Goal: Task Accomplishment & Management: Manage account settings

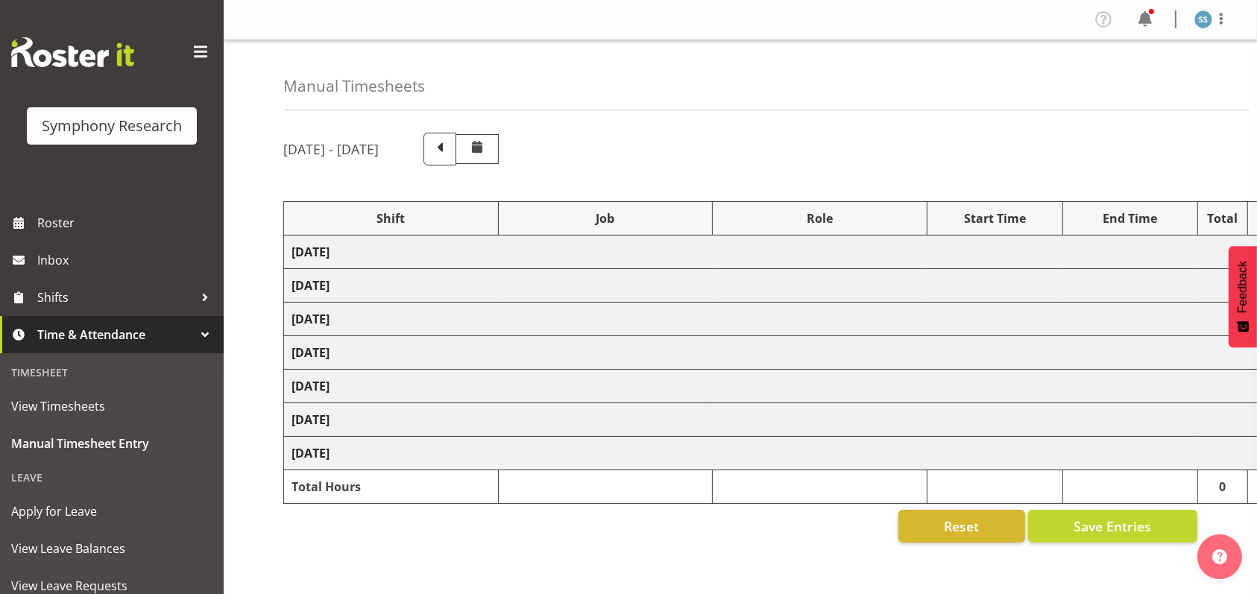
select select "26078"
select select "10527"
select select "47"
select select "26078"
select select "10632"
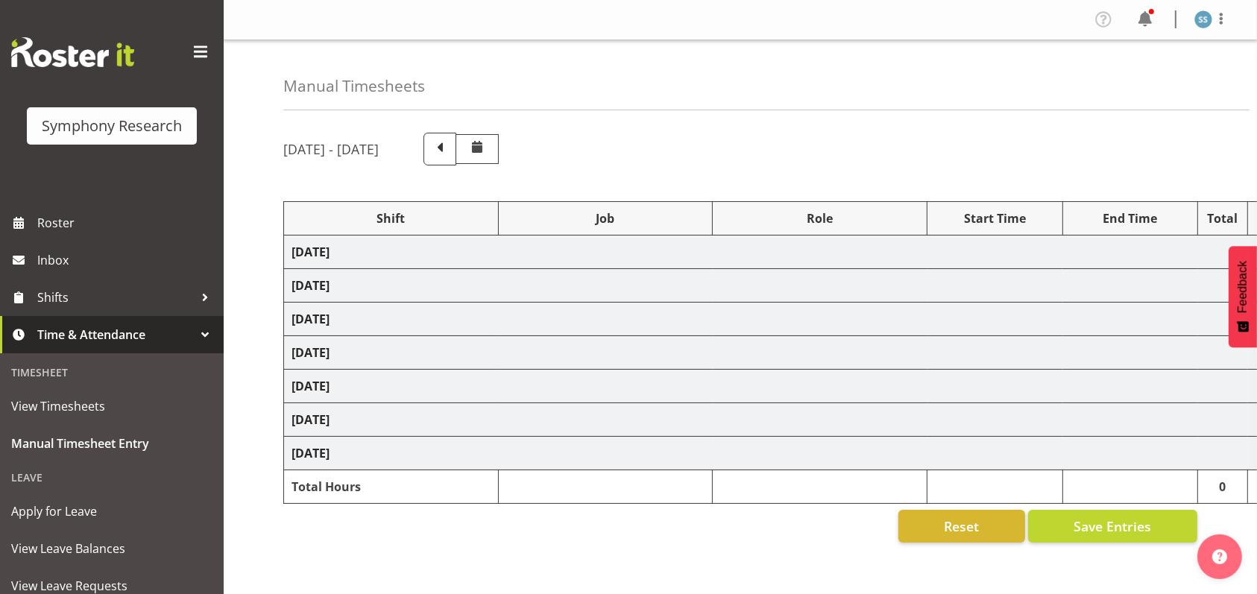
select select "47"
select select "26078"
select select "10587"
select select "47"
select select "48116"
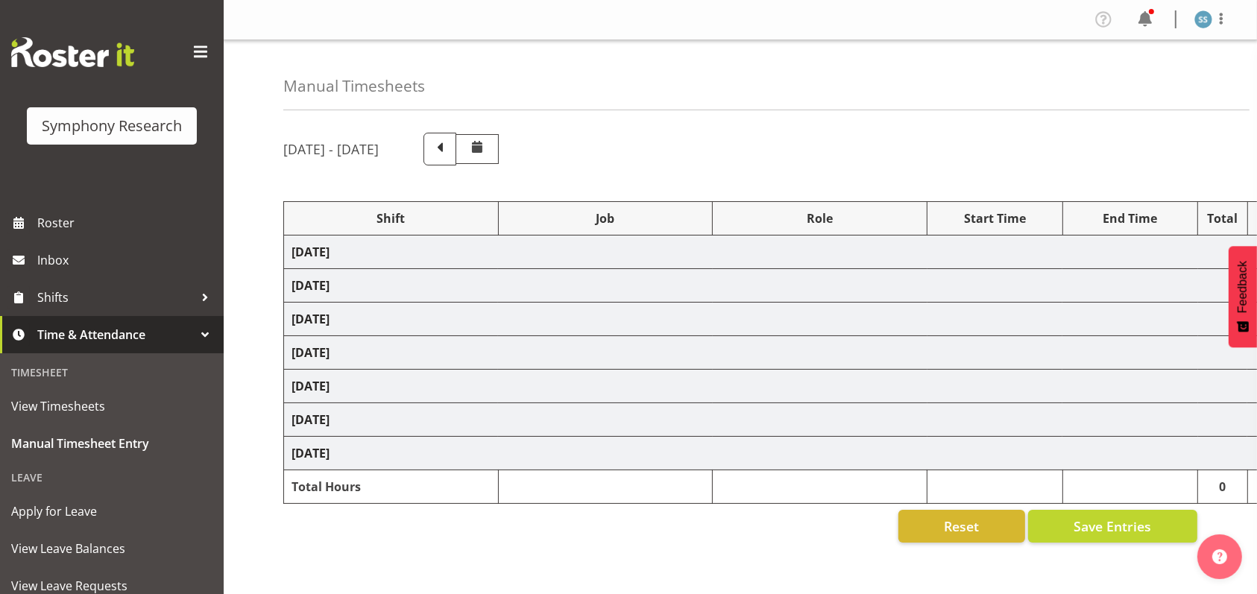
select select "10587"
select select "47"
select select "56692"
select select "10499"
select select "47"
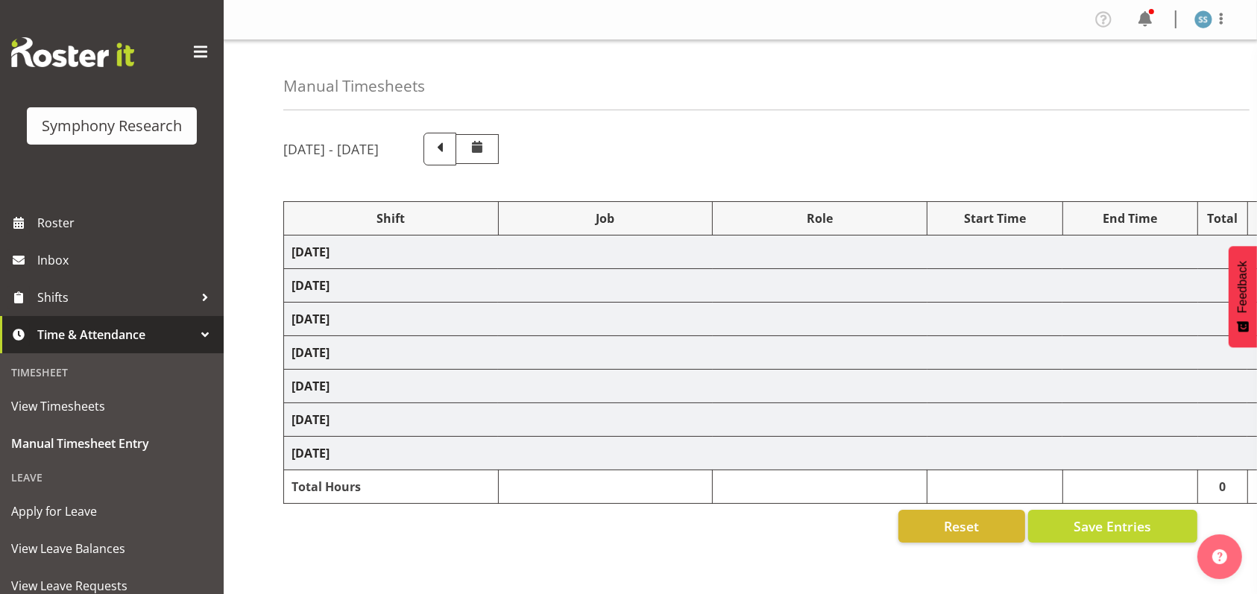
select select "26078"
select select "10632"
select select "47"
select select "26078"
select select "10527"
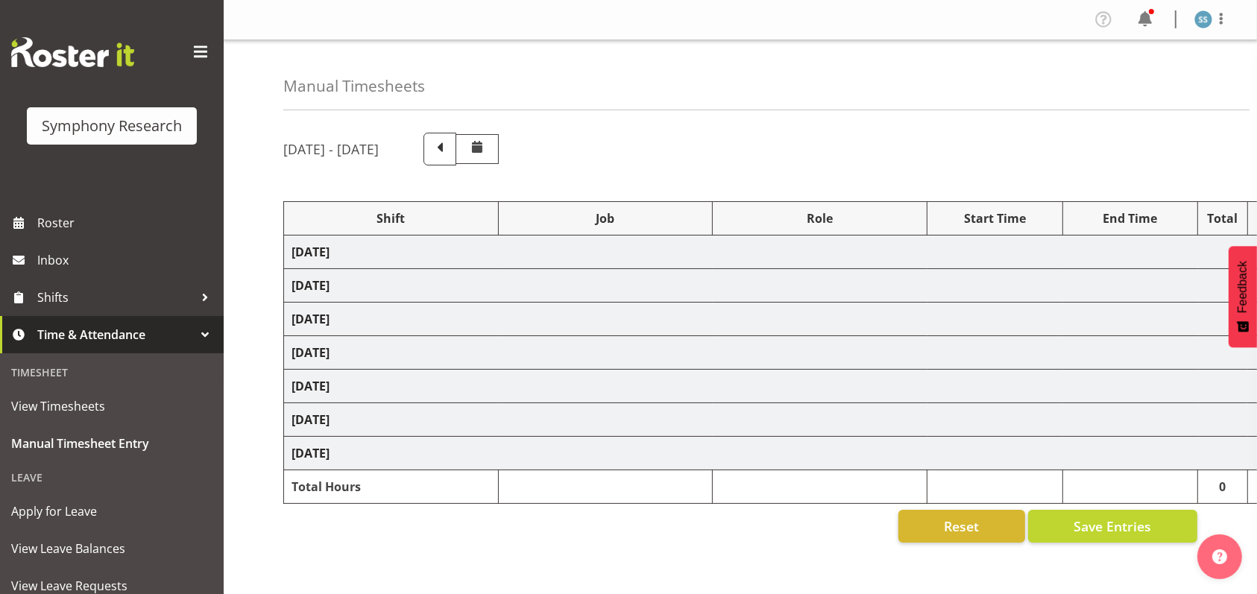
select select "47"
select select "26078"
select select "10632"
select select "47"
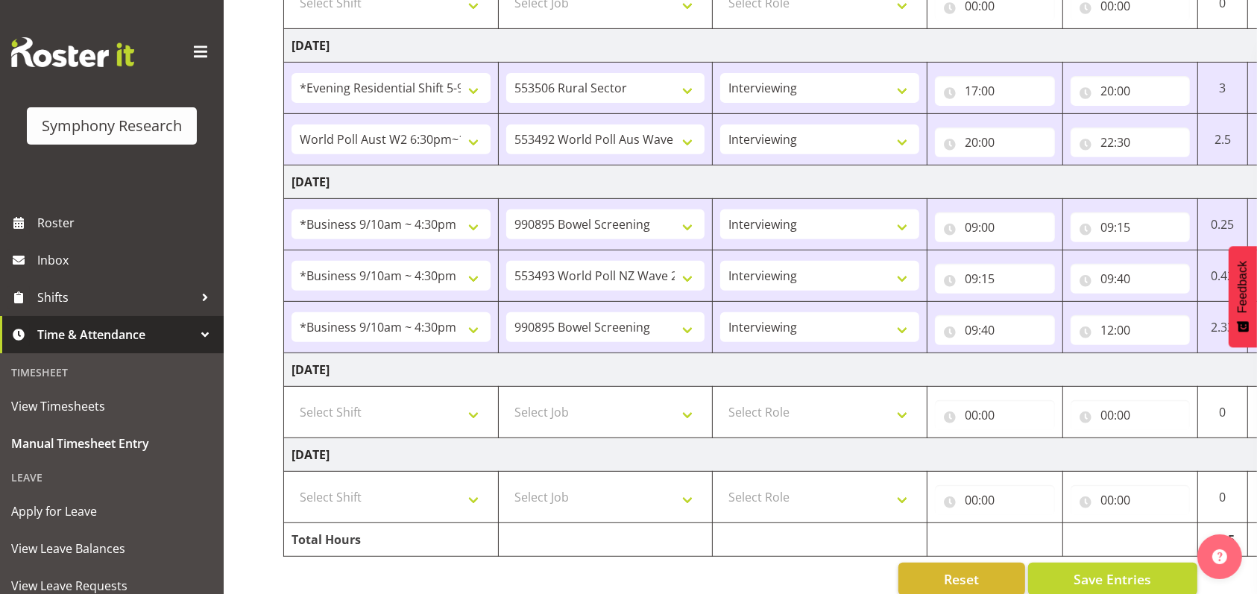
scroll to position [590, 0]
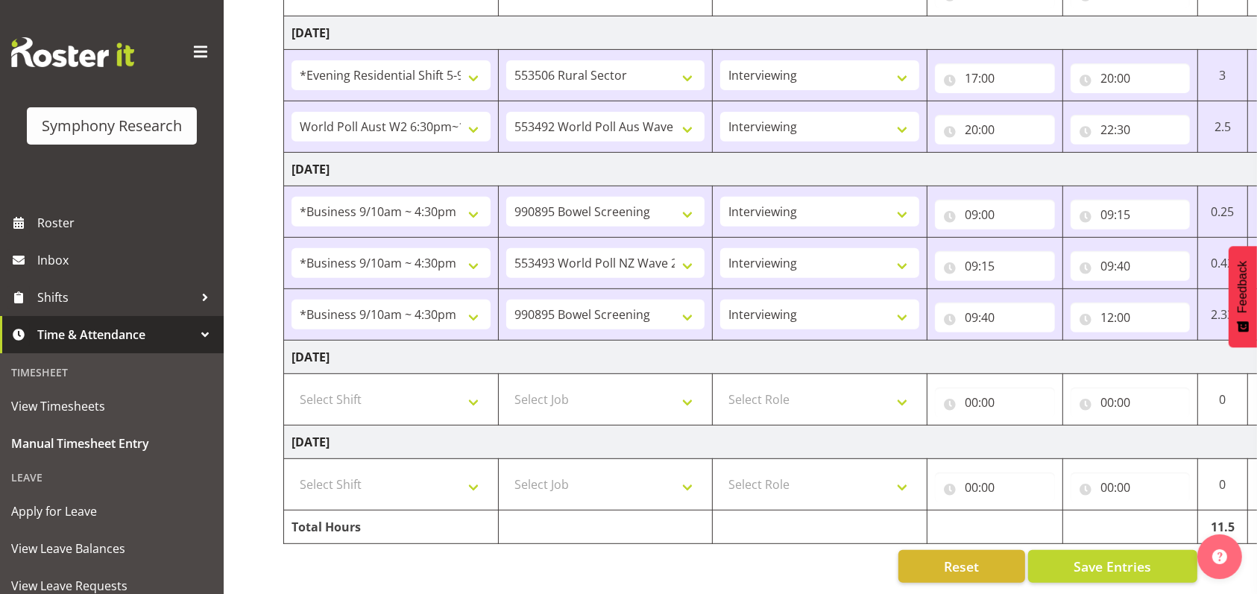
click at [189, 51] on span at bounding box center [201, 52] width 24 height 24
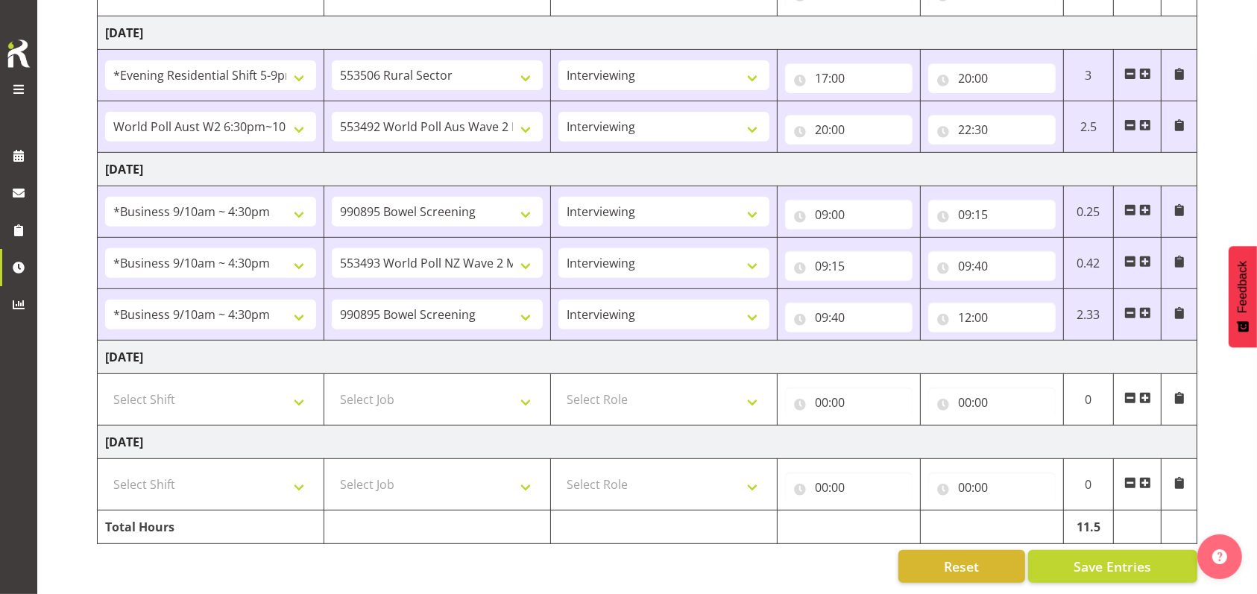
click at [1145, 307] on span at bounding box center [1145, 313] width 12 height 12
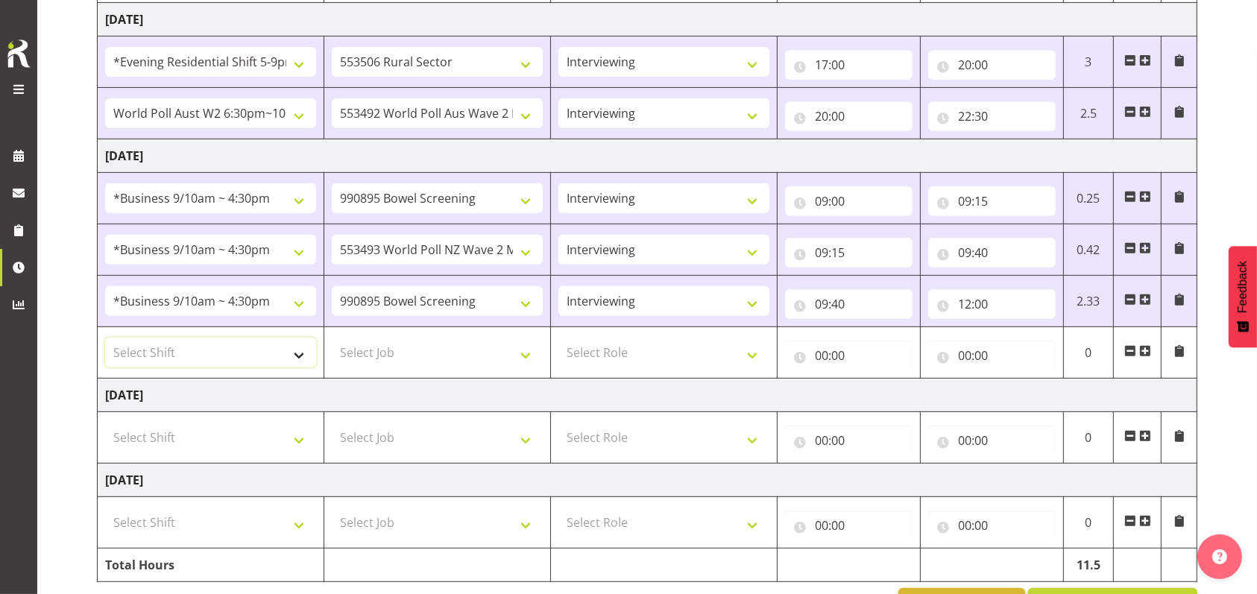
click at [303, 355] on select "Select Shift !!Weekend Residential (Roster IT Shift Label) *Business 9/10am ~ 4…" at bounding box center [210, 353] width 211 height 30
select select "48116"
click at [105, 338] on select "Select Shift !!Weekend Residential (Roster IT Shift Label) *Business 9/10am ~ 4…" at bounding box center [210, 353] width 211 height 30
click at [525, 351] on select "Select Job 550060 IF Admin 553492 World Poll Aus Wave 2 Main 2025 553493 World …" at bounding box center [437, 353] width 211 height 30
select select "10632"
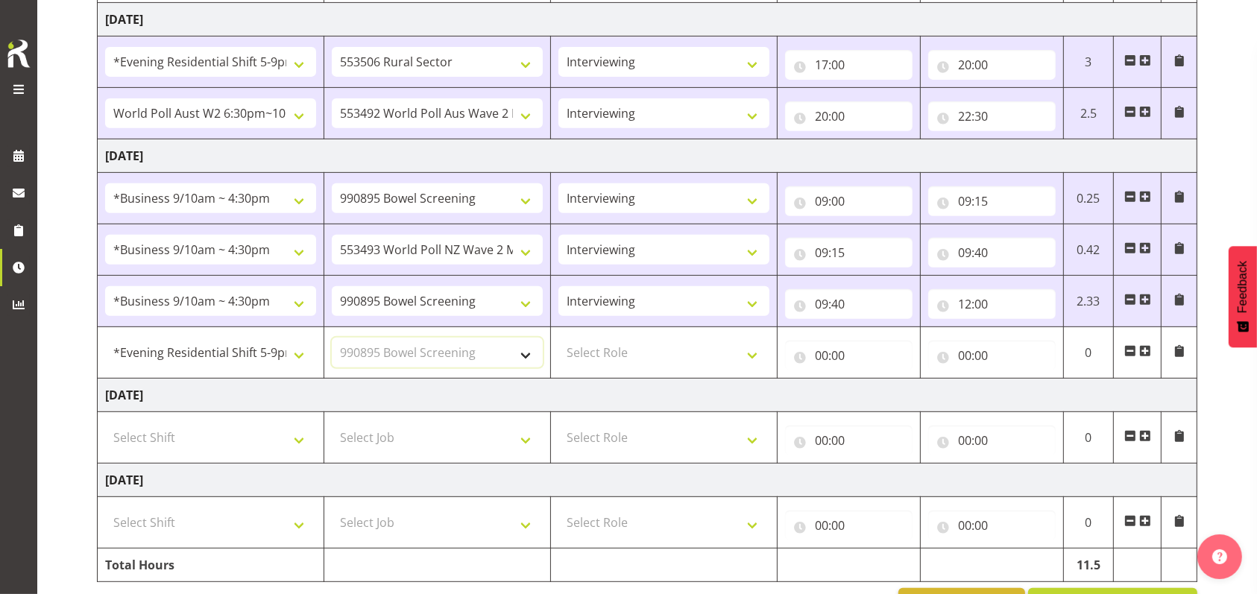
click at [332, 338] on select "Select Job 550060 IF Admin 553492 World Poll Aus Wave 2 Main 2025 553493 World …" at bounding box center [437, 353] width 211 height 30
click at [751, 352] on select "Select Role Briefing Interviewing" at bounding box center [663, 353] width 211 height 30
select select "47"
click at [558, 338] on select "Select Role Briefing Interviewing" at bounding box center [663, 353] width 211 height 30
click at [824, 352] on input "00:00" at bounding box center [848, 356] width 127 height 30
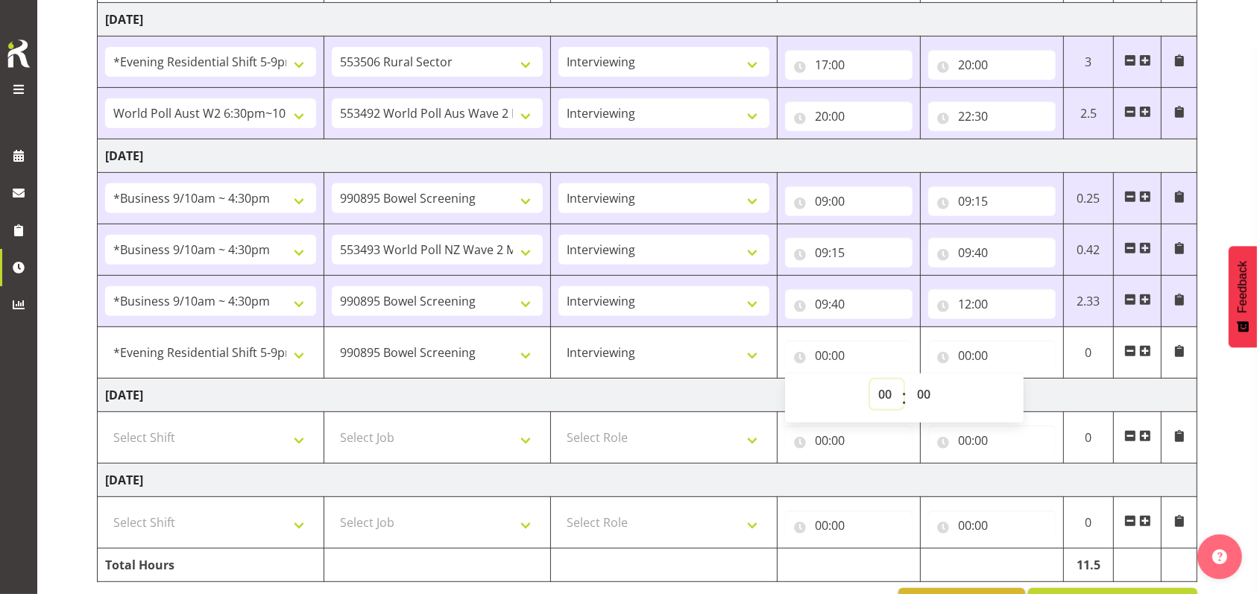
click at [877, 389] on select "00 01 02 03 04 05 06 07 08 09 10 11 12 13 14 15 16 17 18 19 20 21 22 23" at bounding box center [887, 394] width 34 height 30
select select "17"
click at [870, 379] on select "00 01 02 03 04 05 06 07 08 09 10 11 12 13 14 15 16 17 18 19 20 21 22 23" at bounding box center [887, 394] width 34 height 30
type input "17:00"
click at [965, 356] on input "00:00" at bounding box center [991, 356] width 127 height 30
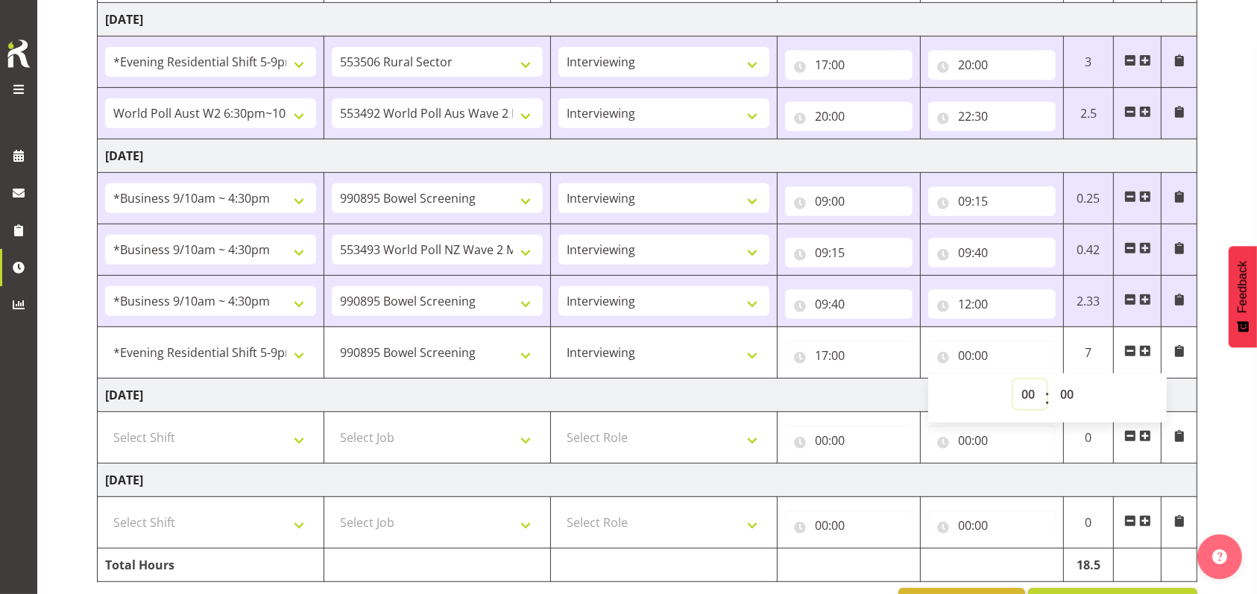
click at [1026, 396] on select "00 01 02 03 04 05 06 07 08 09 10 11 12 13 14 15 16 17 18 19 20 21 22 23" at bounding box center [1030, 394] width 34 height 30
select select "20"
click at [1013, 379] on select "00 01 02 03 04 05 06 07 08 09 10 11 12 13 14 15 16 17 18 19 20 21 22 23" at bounding box center [1030, 394] width 34 height 30
type input "20:00"
click at [1150, 350] on span at bounding box center [1145, 351] width 12 height 12
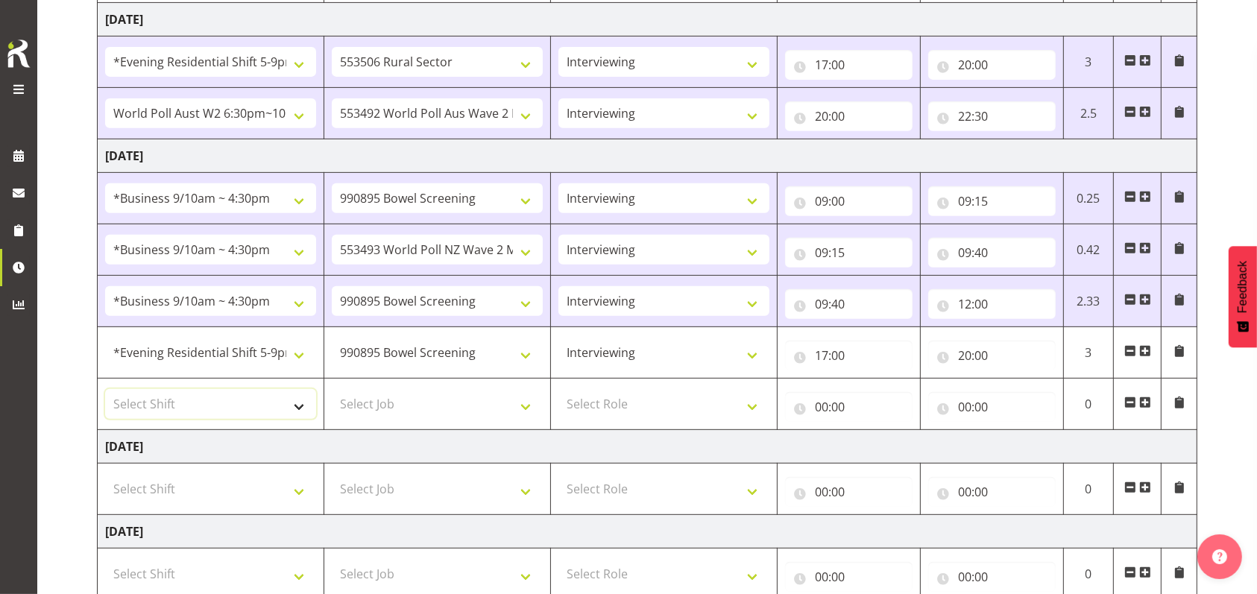
click at [302, 407] on select "Select Shift !!Weekend Residential (Roster IT Shift Label) *Business 9/10am ~ 4…" at bounding box center [210, 404] width 211 height 30
select select "56692"
click at [105, 389] on select "Select Shift !!Weekend Residential (Roster IT Shift Label) *Business 9/10am ~ 4…" at bounding box center [210, 404] width 211 height 30
click at [527, 403] on select "Select Job 550060 IF Admin 553492 World Poll Aus Wave 2 Main 2025 553493 World …" at bounding box center [437, 404] width 211 height 30
select select "10499"
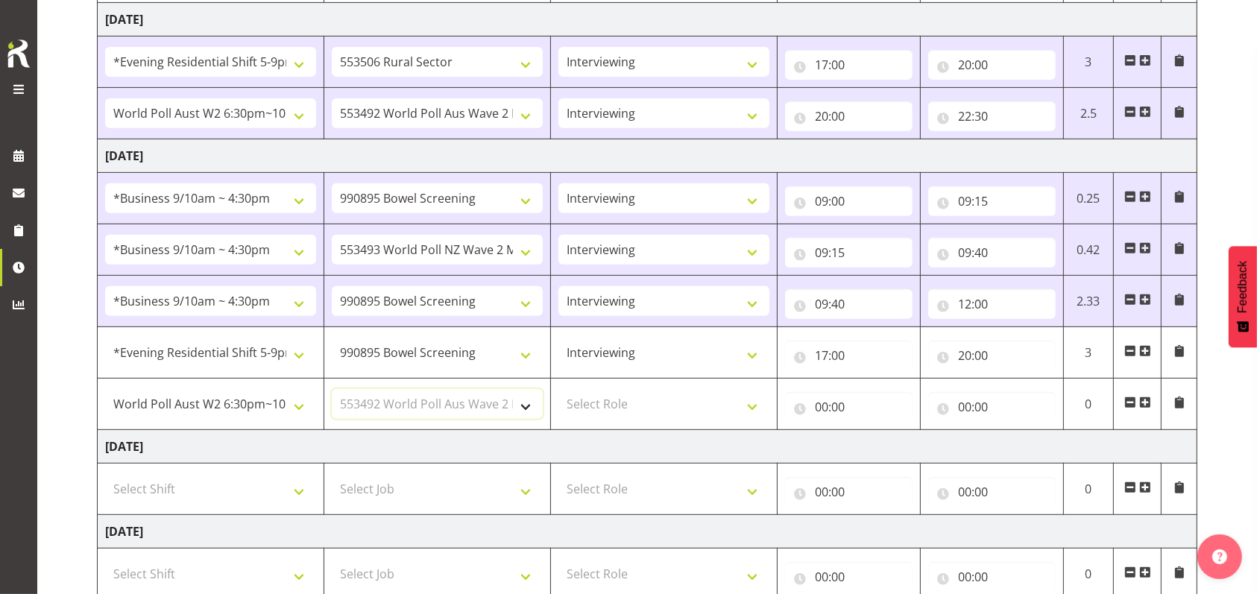
click at [332, 389] on select "Select Job 550060 IF Admin 553492 World Poll Aus Wave 2 Main 2025 553493 World …" at bounding box center [437, 404] width 211 height 30
drag, startPoint x: 750, startPoint y: 400, endPoint x: 736, endPoint y: 400, distance: 13.4
click at [750, 400] on select "Select Role Briefing Interviewing" at bounding box center [663, 404] width 211 height 30
select select "47"
click at [558, 389] on select "Select Role Briefing Interviewing" at bounding box center [663, 404] width 211 height 30
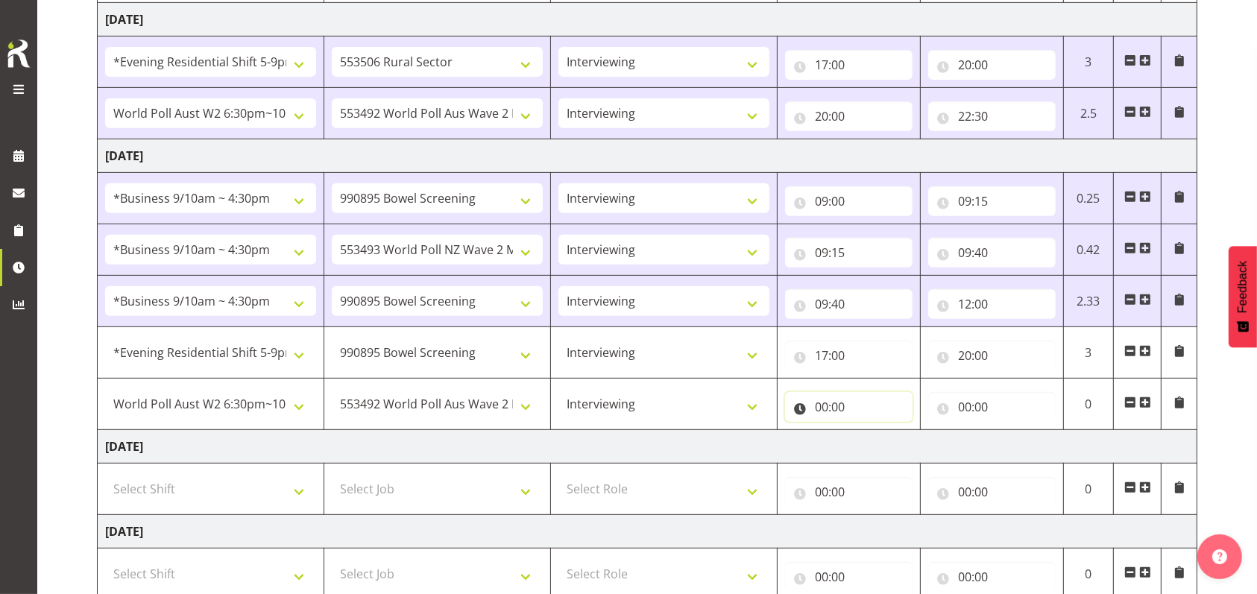
click at [815, 403] on input "00:00" at bounding box center [848, 407] width 127 height 30
click at [880, 441] on select "00 01 02 03 04 05 06 07 08 09 10 11 12 13 14 15 16 17 18 19 20 21 22 23" at bounding box center [887, 446] width 34 height 30
select select "20"
click at [870, 431] on select "00 01 02 03 04 05 06 07 08 09 10 11 12 13 14 15 16 17 18 19 20 21 22 23" at bounding box center [887, 446] width 34 height 30
type input "20:00"
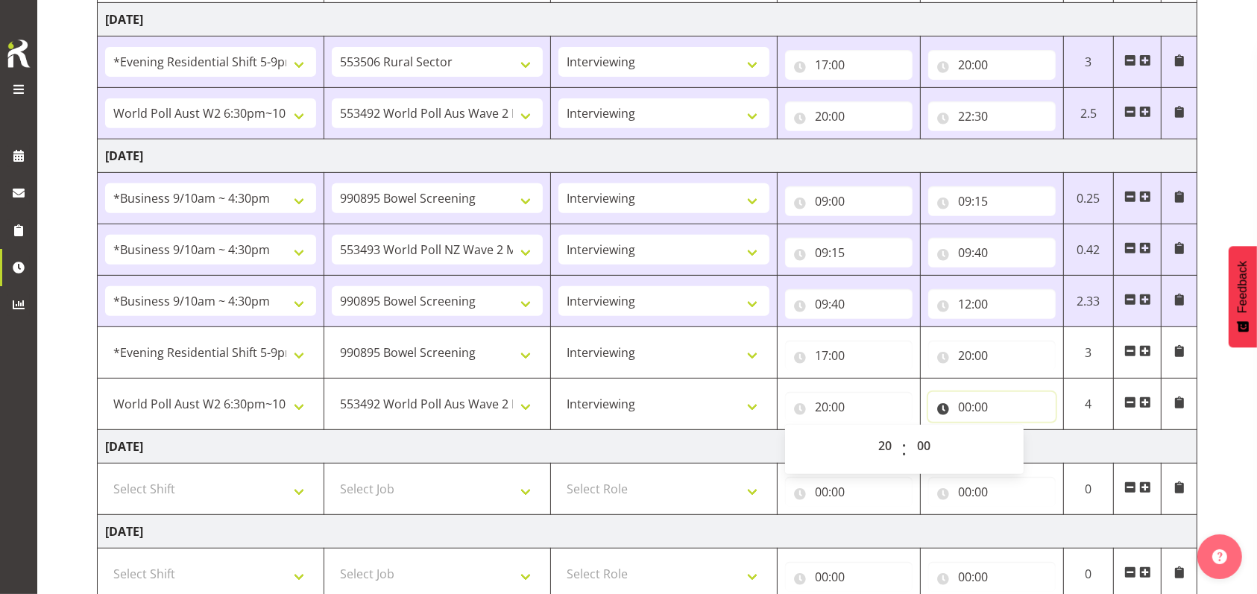
click at [965, 407] on input "00:00" at bounding box center [991, 407] width 127 height 30
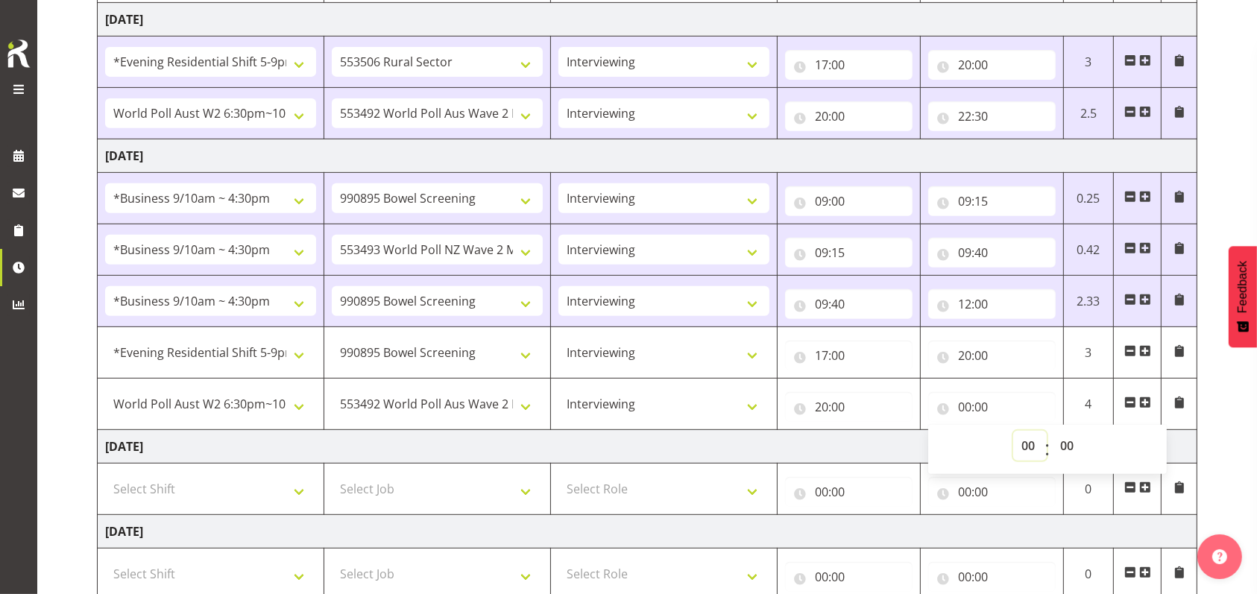
click at [1021, 442] on select "00 01 02 03 04 05 06 07 08 09 10 11 12 13 14 15 16 17 18 19 20 21 22 23" at bounding box center [1030, 446] width 34 height 30
select select "21"
click at [1013, 431] on select "00 01 02 03 04 05 06 07 08 09 10 11 12 13 14 15 16 17 18 19 20 21 22 23" at bounding box center [1030, 446] width 34 height 30
type input "21:00"
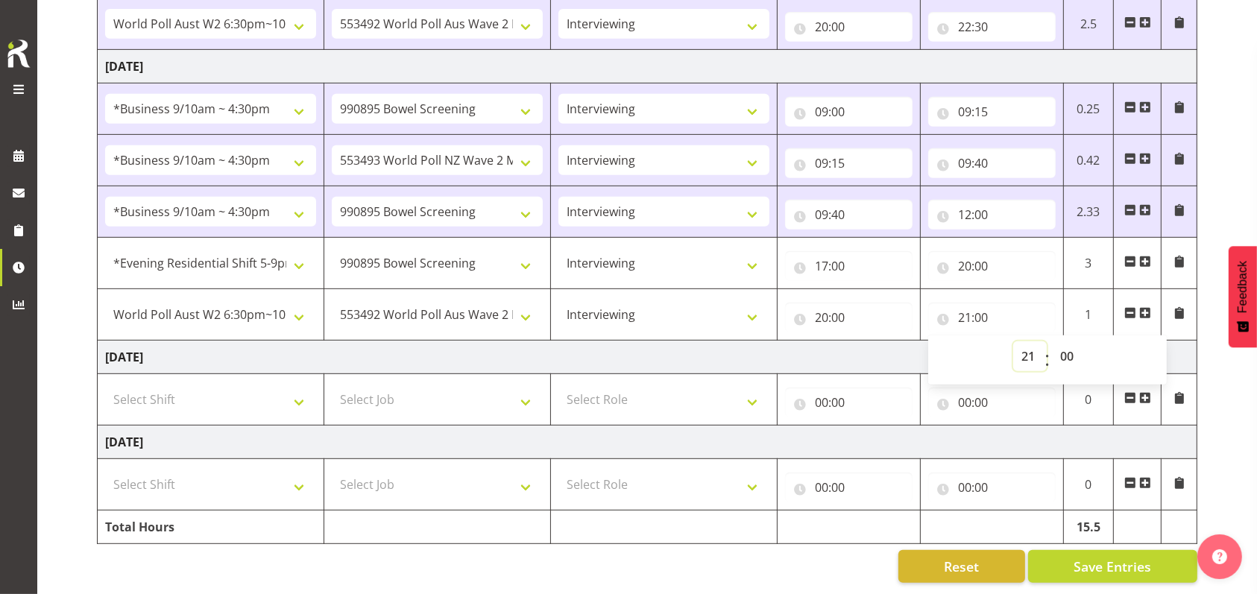
scroll to position [692, 0]
click at [303, 387] on select "Select Shift !!Weekend Residential (Roster IT Shift Label) *Business 9/10am ~ 4…" at bounding box center [210, 400] width 211 height 30
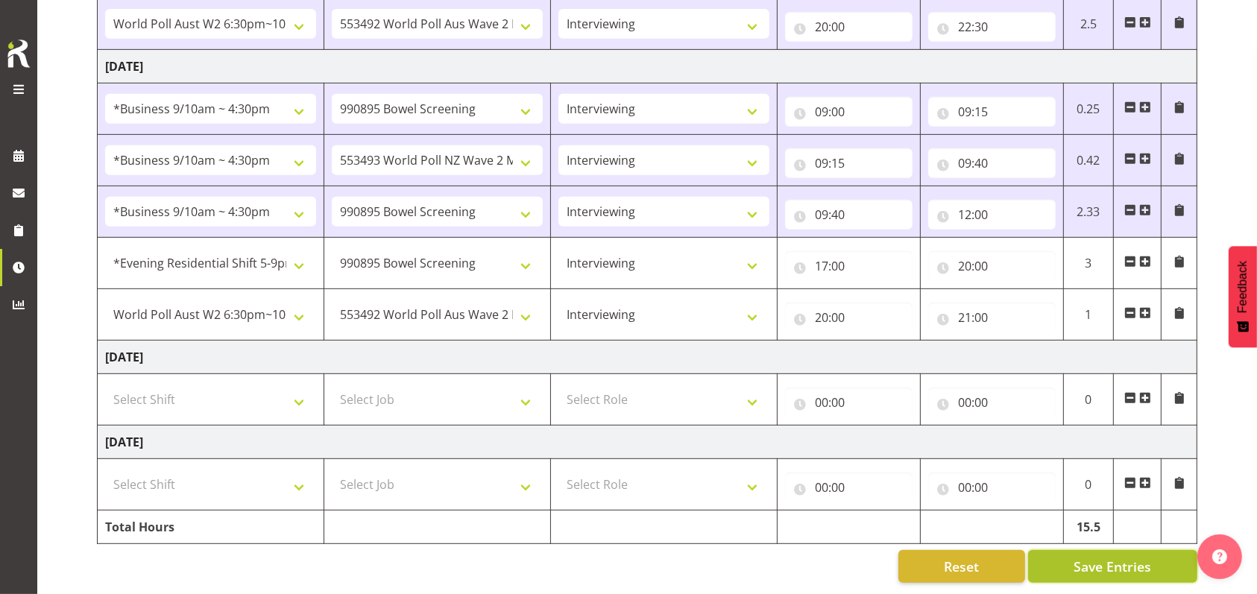
click at [1115, 562] on button "Save Entries" at bounding box center [1112, 566] width 169 height 33
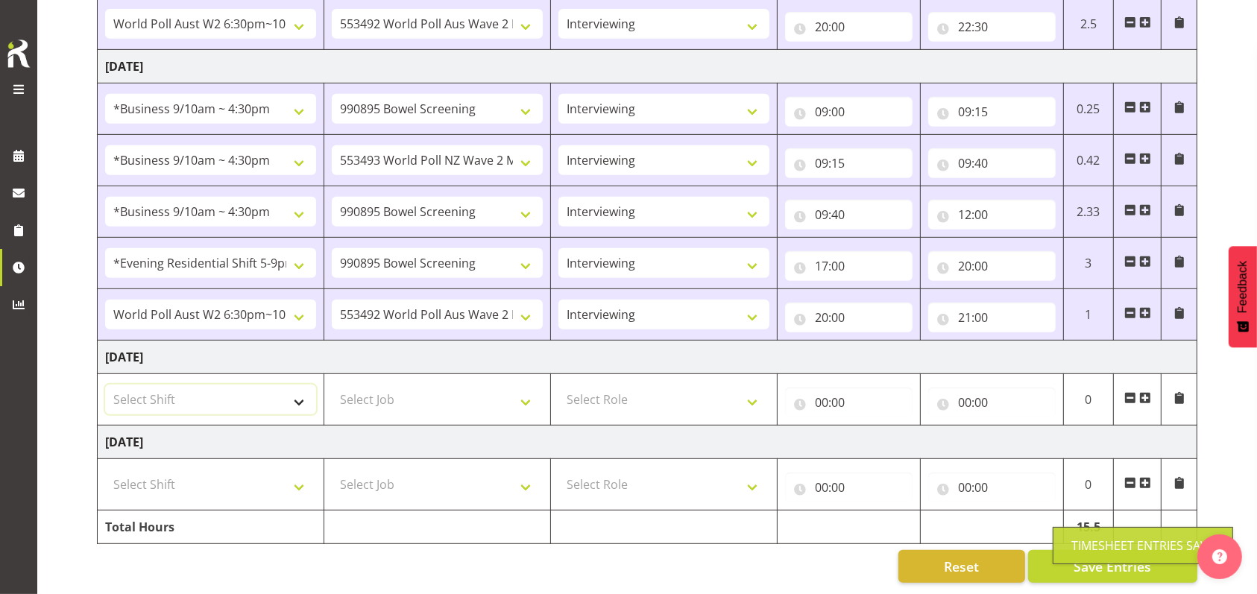
click at [297, 390] on select "Select Shift !!Weekend Residential (Roster IT Shift Label) *Business 9/10am ~ 4…" at bounding box center [210, 400] width 211 height 30
select select "17154"
click at [105, 385] on select "Select Shift !!Weekend Residential (Roster IT Shift Label) *Business 9/10am ~ 4…" at bounding box center [210, 400] width 211 height 30
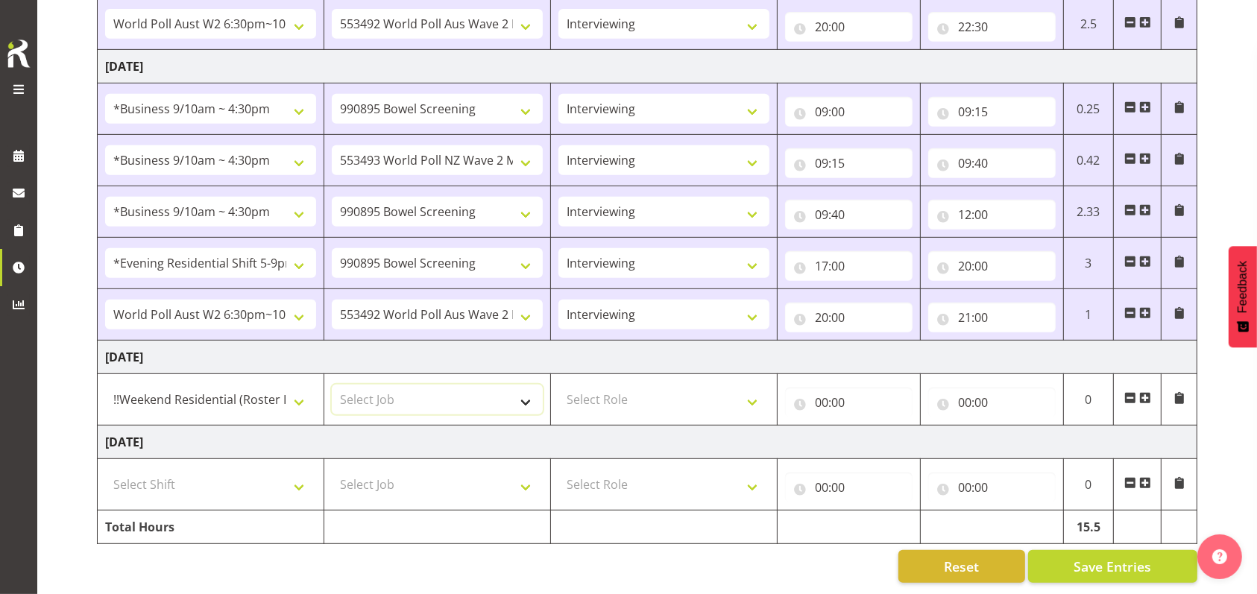
click at [530, 385] on select "Select Job 550060 IF Admin 553492 World Poll Aus Wave 2 Main 2025 553493 World …" at bounding box center [437, 400] width 211 height 30
select select "10632"
click at [332, 385] on select "Select Job 550060 IF Admin 553492 World Poll Aus Wave 2 Main 2025 553493 World …" at bounding box center [437, 400] width 211 height 30
click at [752, 387] on select "Select Role Briefing Interviewing" at bounding box center [663, 400] width 211 height 30
select select "47"
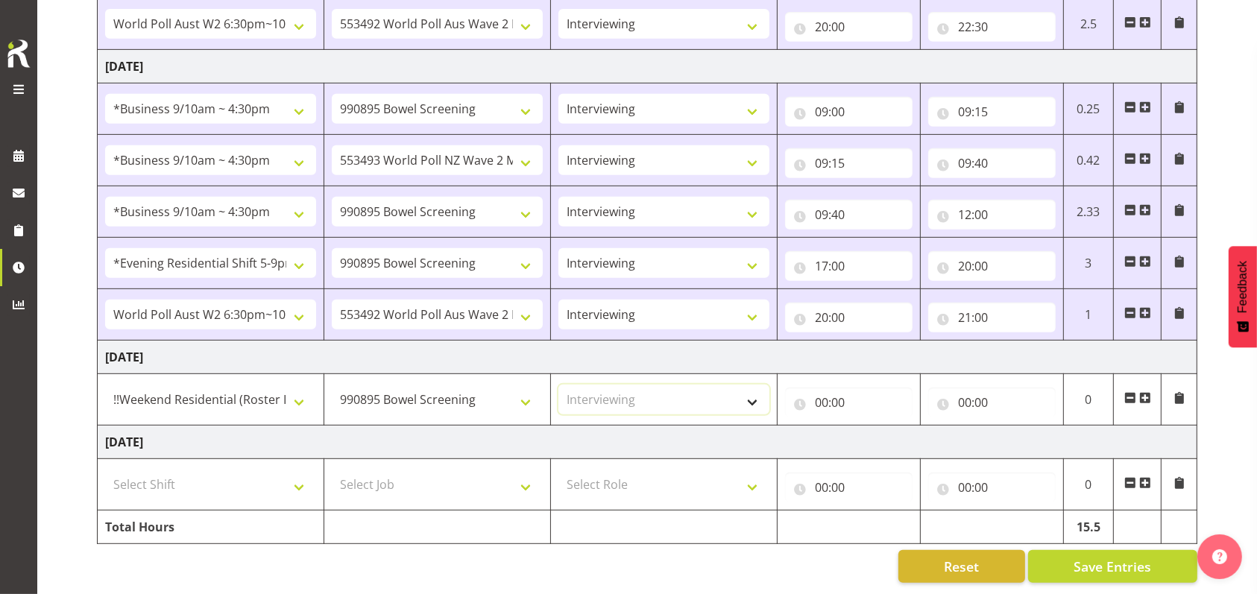
click at [558, 385] on select "Select Role Briefing Interviewing" at bounding box center [663, 400] width 211 height 30
click at [826, 388] on input "00:00" at bounding box center [848, 403] width 127 height 30
click at [883, 426] on select "00 01 02 03 04 05 06 07 08 09 10 11 12 13 14 15 16 17 18 19 20 21 22 23" at bounding box center [887, 441] width 34 height 30
select select "12"
click at [870, 426] on select "00 01 02 03 04 05 06 07 08 09 10 11 12 13 14 15 16 17 18 19 20 21 22 23" at bounding box center [887, 441] width 34 height 30
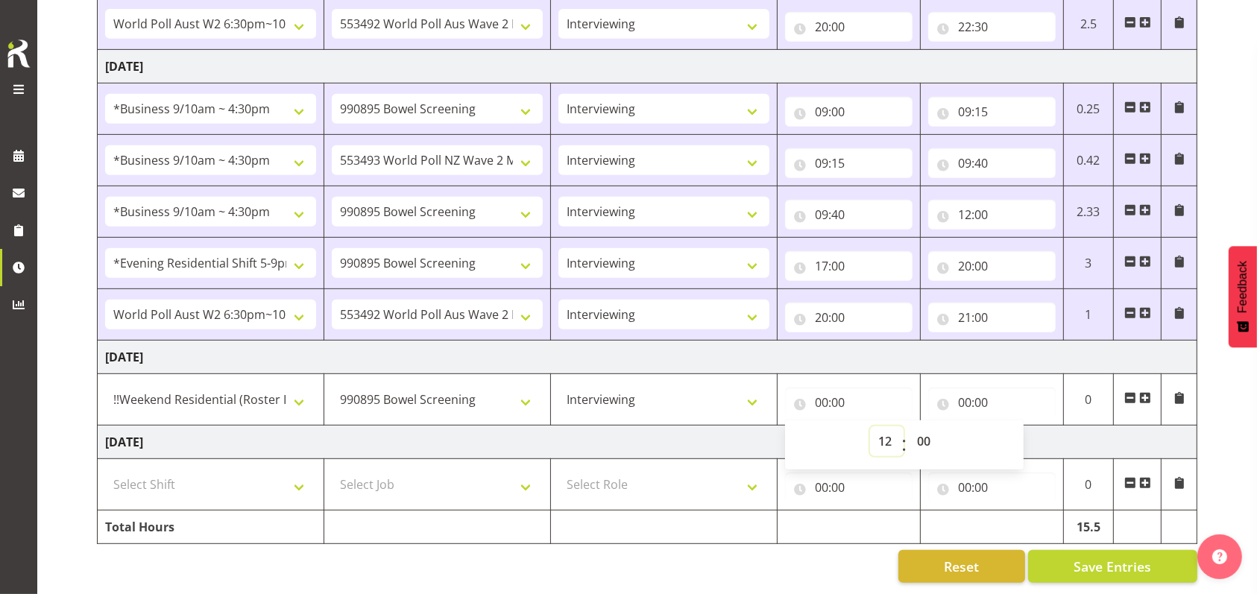
type input "12:00"
click at [962, 391] on input "00:00" at bounding box center [991, 403] width 127 height 30
click at [1026, 426] on select "00 01 02 03 04 05 06 07 08 09 10 11 12 13 14 15 16 17 18 19 20 21 22 23" at bounding box center [1030, 441] width 34 height 30
select select "12"
click at [1013, 426] on select "00 01 02 03 04 05 06 07 08 09 10 11 12 13 14 15 16 17 18 19 20 21 22 23" at bounding box center [1030, 441] width 34 height 30
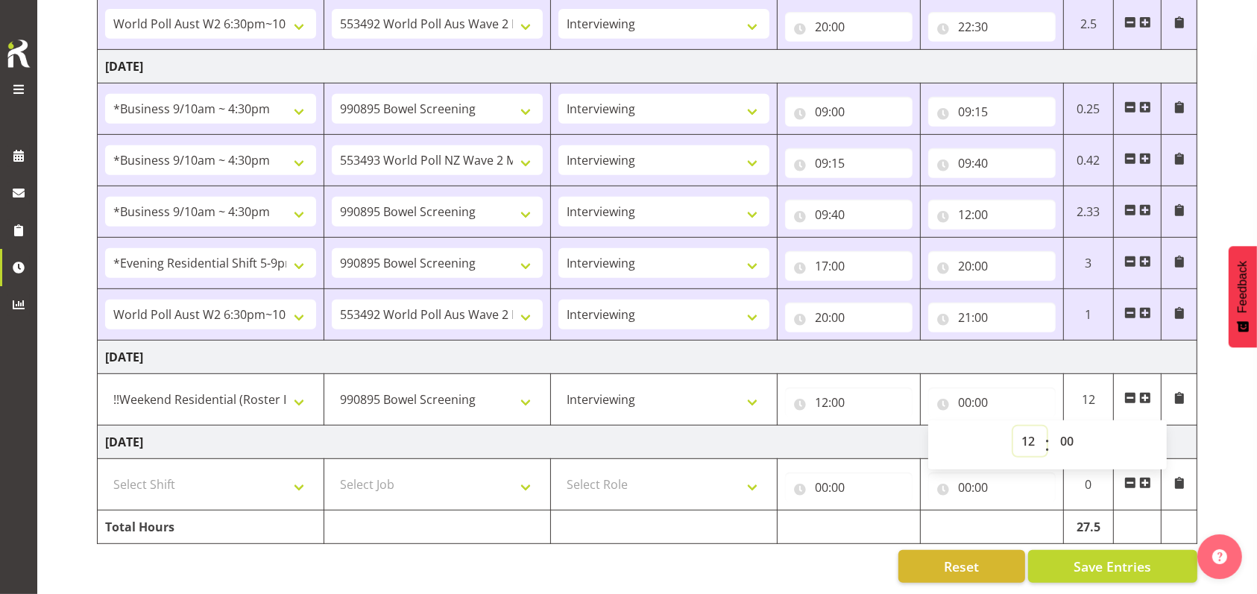
type input "12:00"
click at [1069, 426] on select "00 01 02 03 04 05 06 07 08 09 10 11 12 13 14 15 16 17 18 19 20 21 22 23 24 25 2…" at bounding box center [1069, 441] width 34 height 30
select select "30"
click at [1052, 426] on select "00 01 02 03 04 05 06 07 08 09 10 11 12 13 14 15 16 17 18 19 20 21 22 23 24 25 2…" at bounding box center [1069, 441] width 34 height 30
type input "12:30"
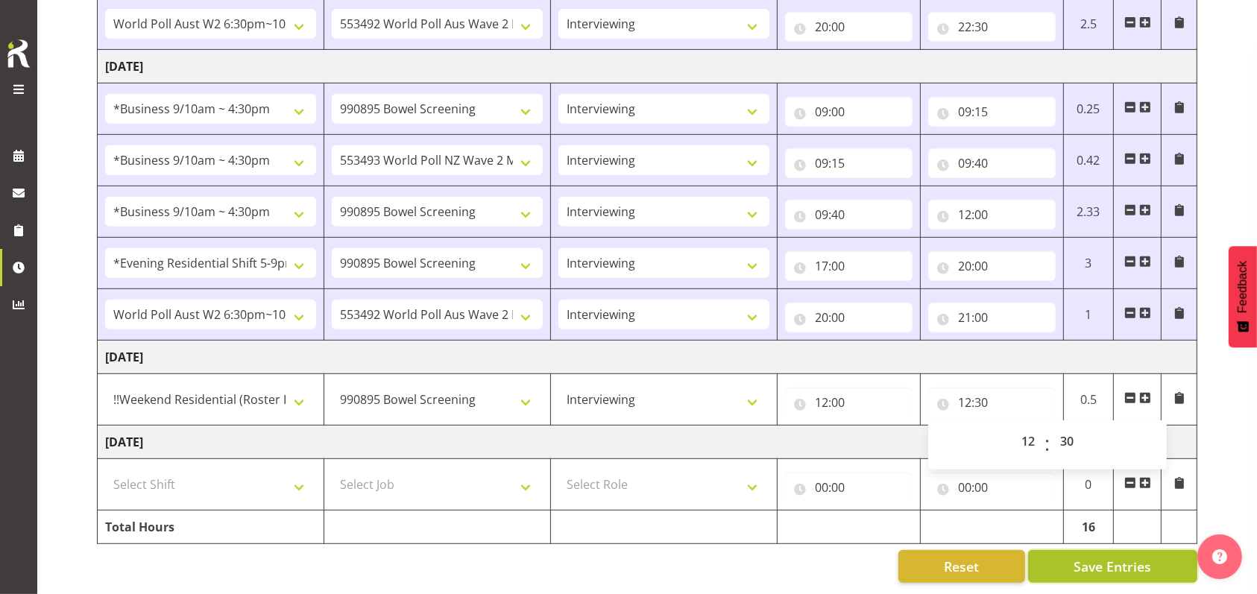
click at [1117, 557] on span "Save Entries" at bounding box center [1112, 566] width 78 height 19
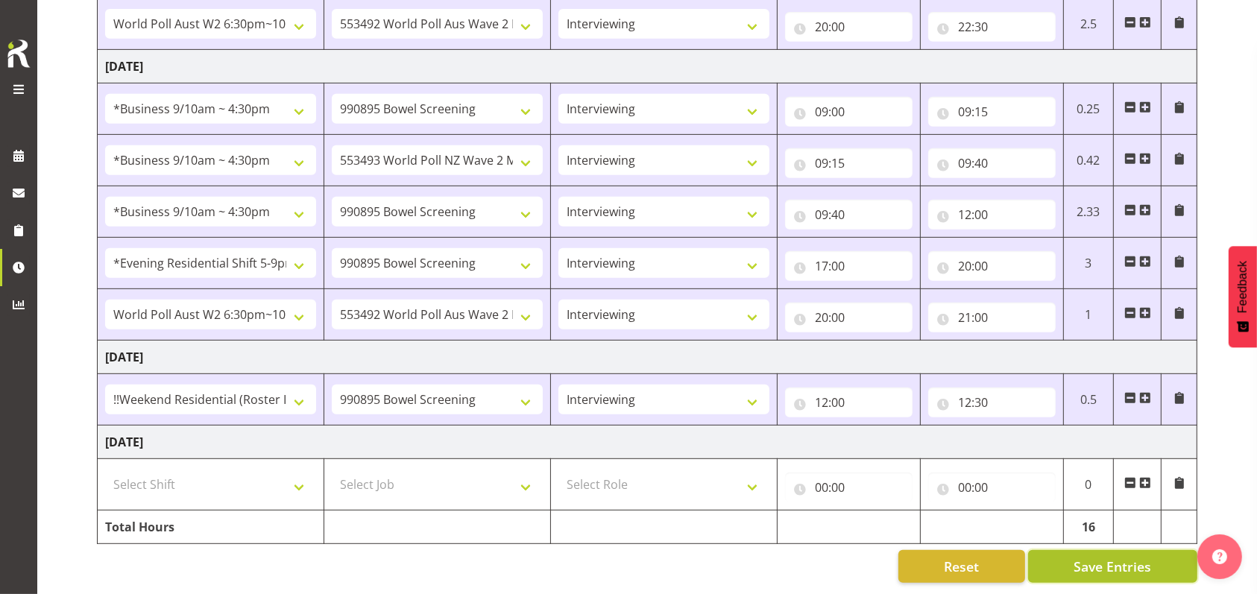
click at [1094, 557] on span "Save Entries" at bounding box center [1112, 566] width 78 height 19
click at [1146, 392] on span at bounding box center [1145, 398] width 12 height 12
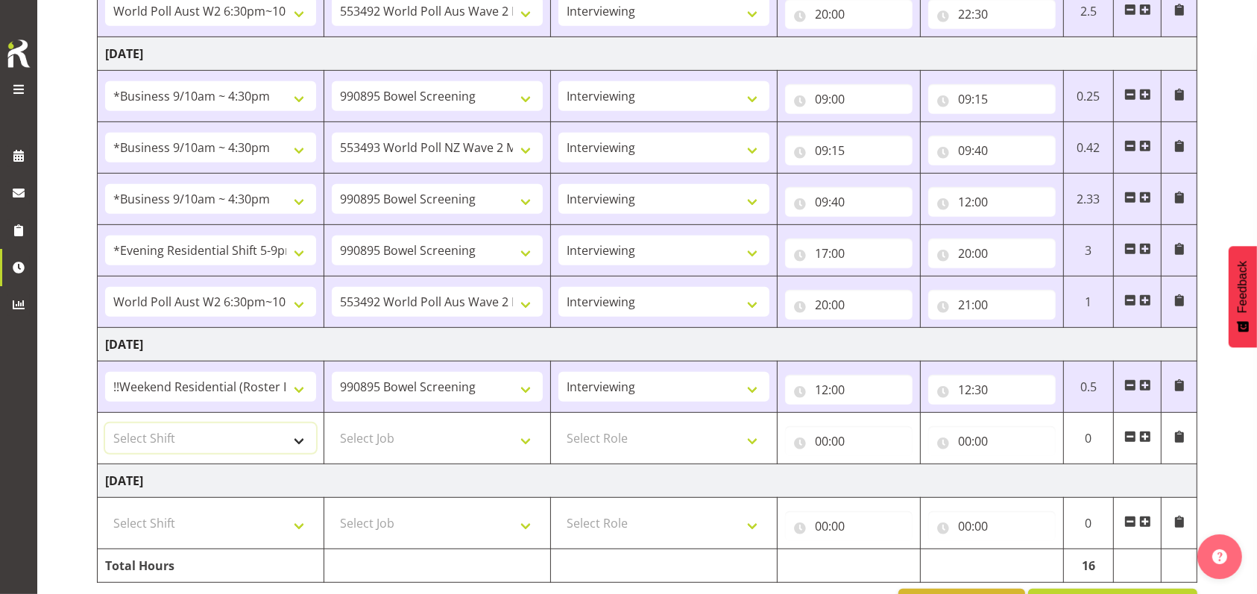
click at [303, 432] on select "Select Shift !!Weekend Residential (Roster IT Shift Label) *Business 9/10am ~ 4…" at bounding box center [210, 438] width 211 height 30
click at [483, 486] on td "[DATE]" at bounding box center [647, 481] width 1099 height 34
click at [298, 438] on select "Select Shift !!Weekend Residential (Roster IT Shift Label) *Business 9/10am ~ 4…" at bounding box center [210, 438] width 211 height 30
select select "81299"
click at [105, 423] on select "Select Shift !!Weekend Residential (Roster IT Shift Label) *Business 9/10am ~ 4…" at bounding box center [210, 438] width 211 height 30
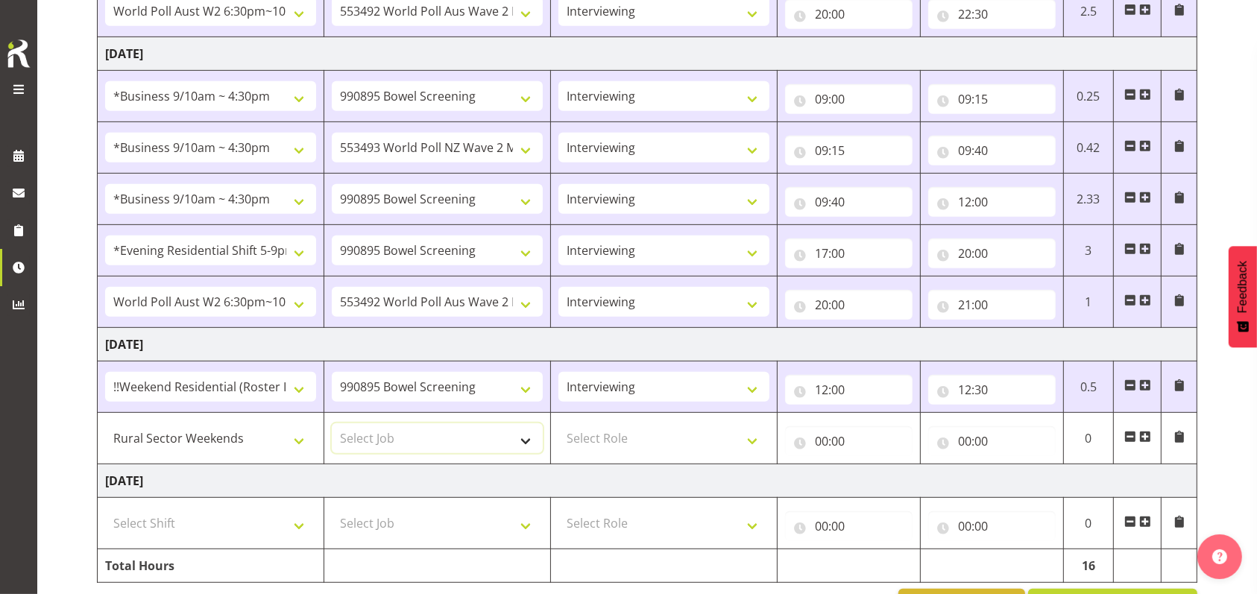
click at [522, 438] on select "Select Job 550060 IF Admin 553492 World Poll Aus Wave 2 Main 2025 553493 World …" at bounding box center [437, 438] width 211 height 30
select select "10587"
click at [332, 423] on select "Select Job 550060 IF Admin 553492 World Poll Aus Wave 2 Main 2025 553493 World …" at bounding box center [437, 438] width 211 height 30
click at [756, 433] on select "Select Role Briefing Interviewing" at bounding box center [663, 438] width 211 height 30
select select "47"
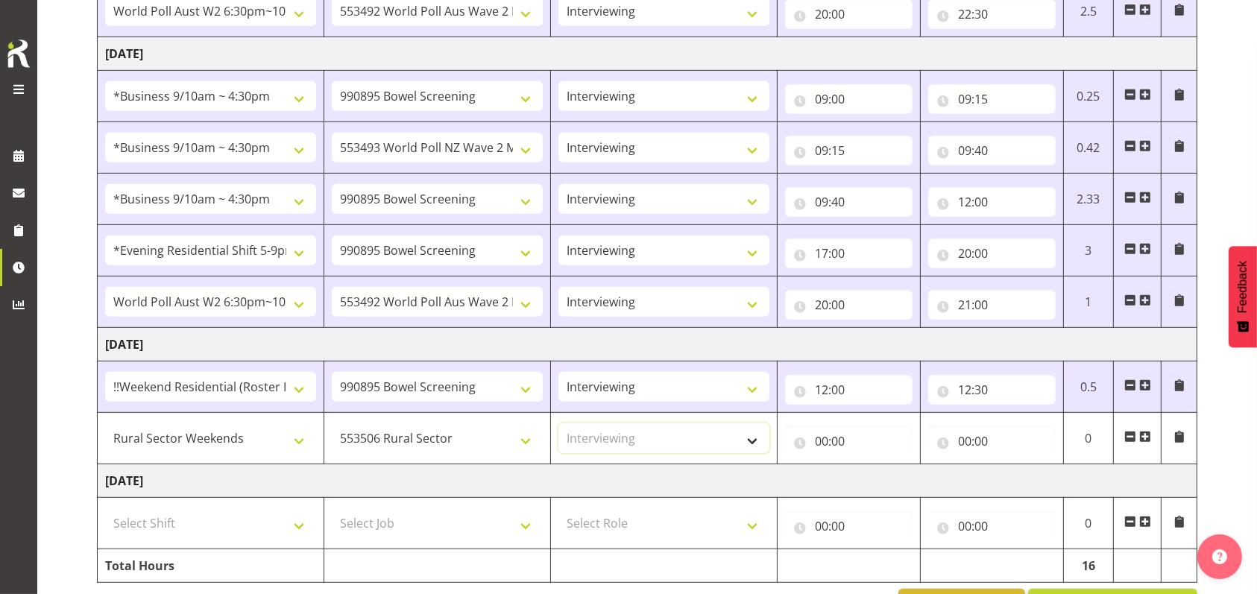
click at [558, 423] on select "Select Role Briefing Interviewing" at bounding box center [663, 438] width 211 height 30
click at [832, 439] on input "00:00" at bounding box center [848, 441] width 127 height 30
click at [878, 475] on select "00 01 02 03 04 05 06 07 08 09 10 11 12 13 14 15 16 17 18 19 20 21 22 23" at bounding box center [887, 480] width 34 height 30
select select "12"
click at [870, 465] on select "00 01 02 03 04 05 06 07 08 09 10 11 12 13 14 15 16 17 18 19 20 21 22 23" at bounding box center [887, 480] width 34 height 30
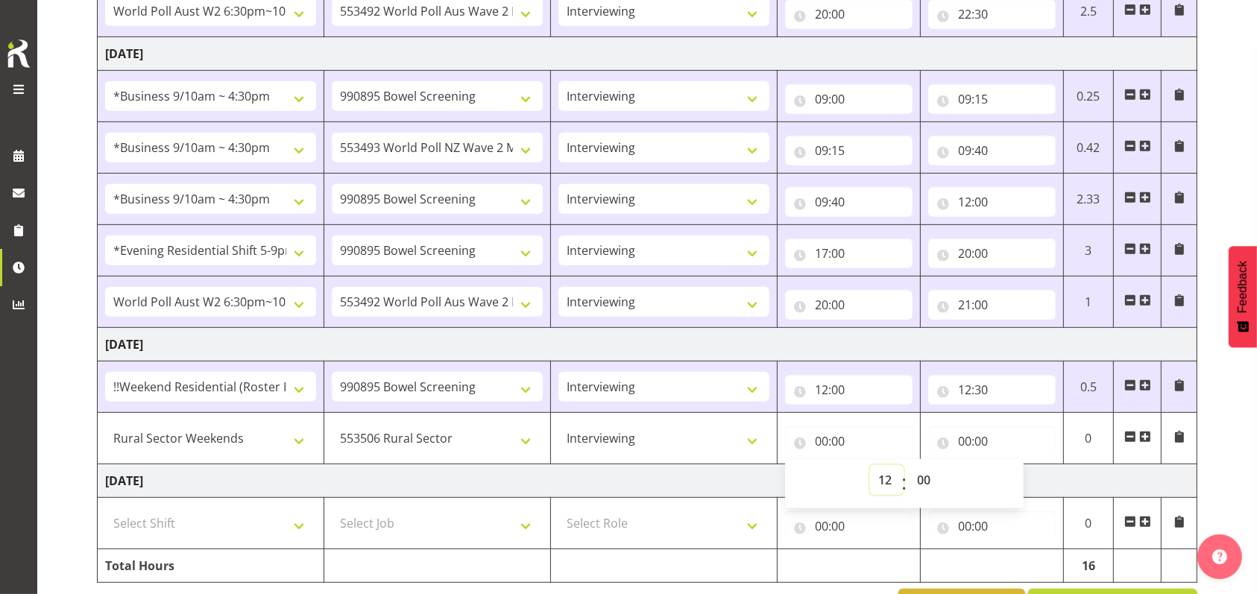
type input "12:00"
click at [918, 476] on select "00 01 02 03 04 05 06 07 08 09 10 11 12 13 14 15 16 17 18 19 20 21 22 23 24 25 2…" at bounding box center [926, 480] width 34 height 30
select select "30"
click at [909, 465] on select "00 01 02 03 04 05 06 07 08 09 10 11 12 13 14 15 16 17 18 19 20 21 22 23 24 25 2…" at bounding box center [926, 480] width 34 height 30
type input "12:30"
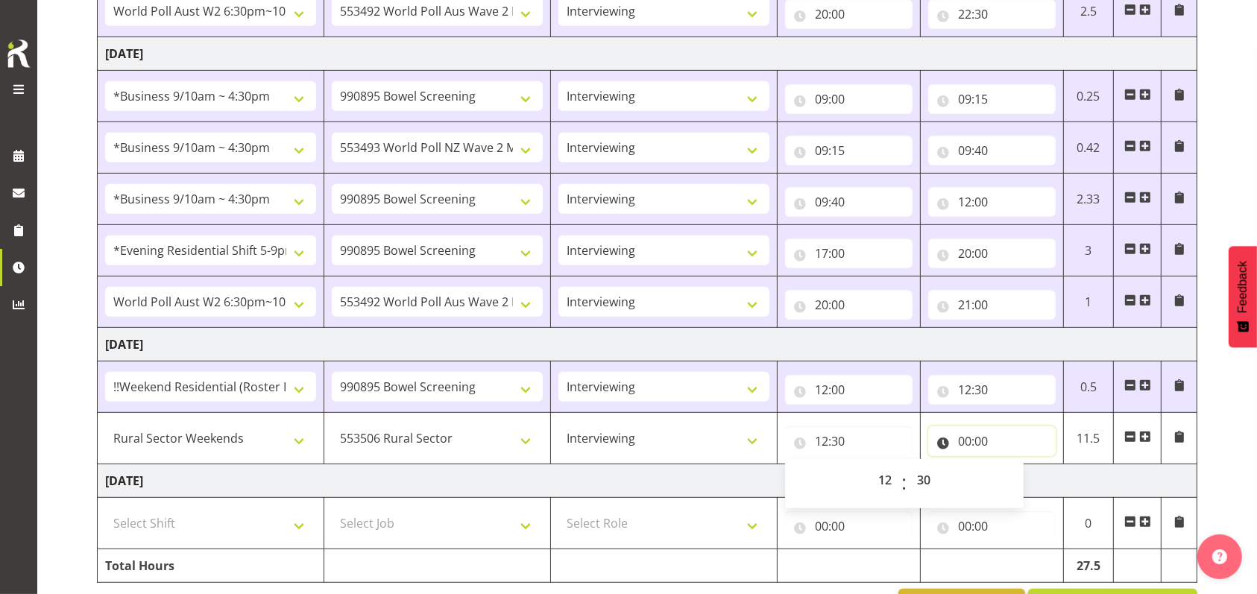
click at [966, 438] on input "00:00" at bounding box center [991, 441] width 127 height 30
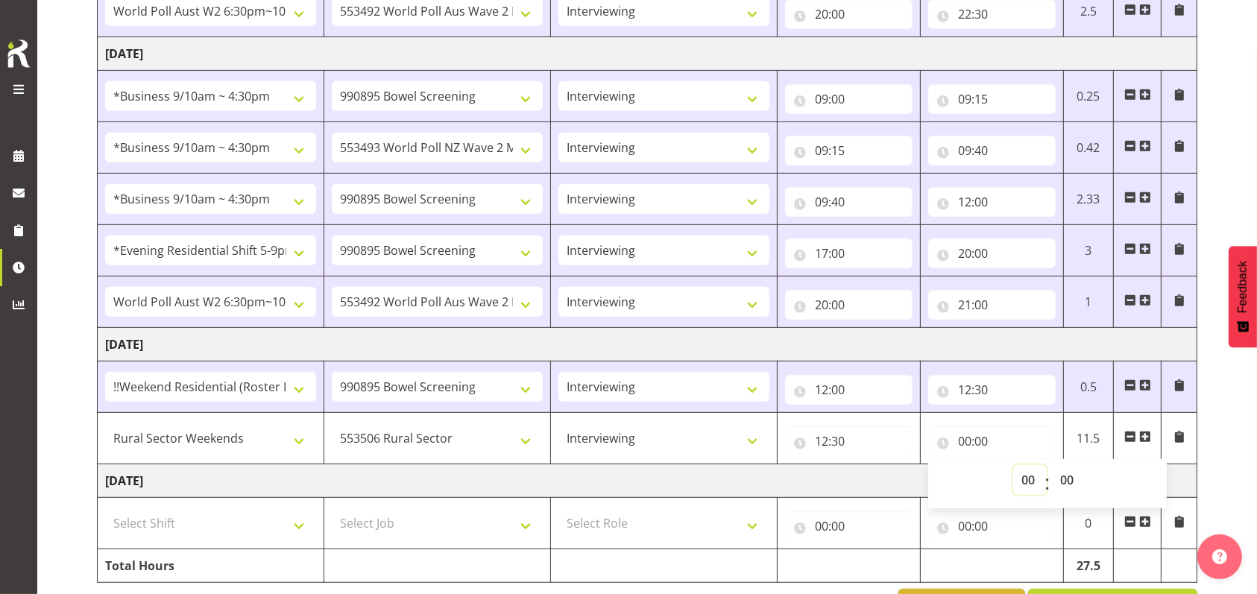
click at [1026, 477] on select "00 01 02 03 04 05 06 07 08 09 10 11 12 13 14 15 16 17 18 19 20 21 22 23" at bounding box center [1030, 480] width 34 height 30
select select "13"
click at [1013, 465] on select "00 01 02 03 04 05 06 07 08 09 10 11 12 13 14 15 16 17 18 19 20 21 22 23" at bounding box center [1030, 480] width 34 height 30
type input "13:00"
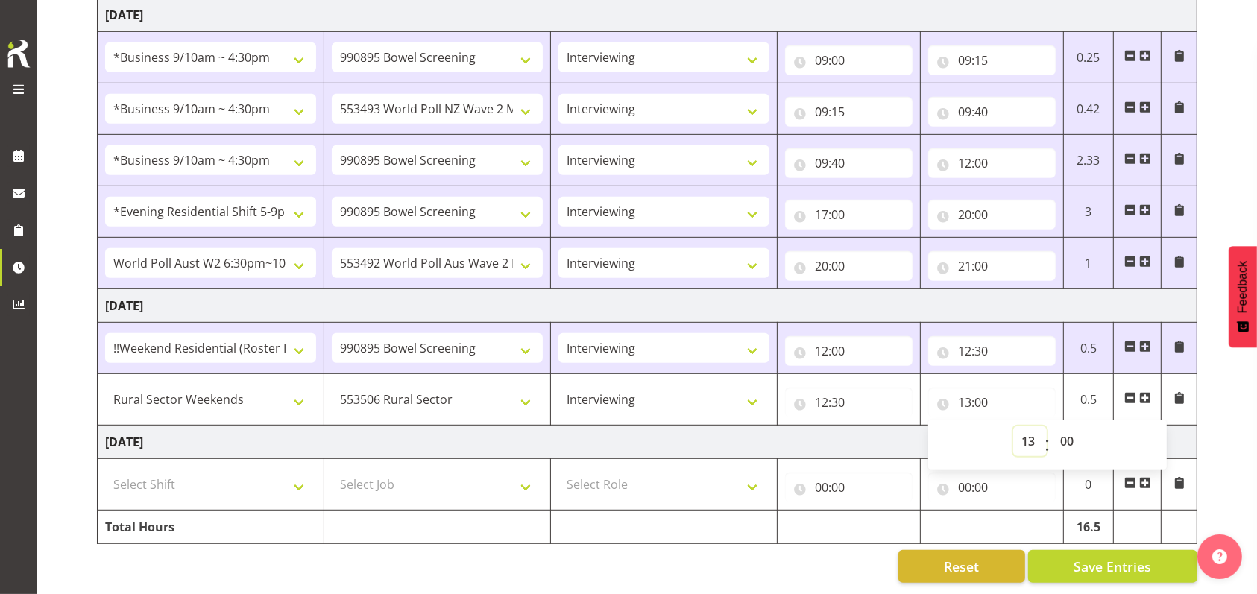
scroll to position [744, 0]
click at [1099, 557] on span "Save Entries" at bounding box center [1112, 566] width 78 height 19
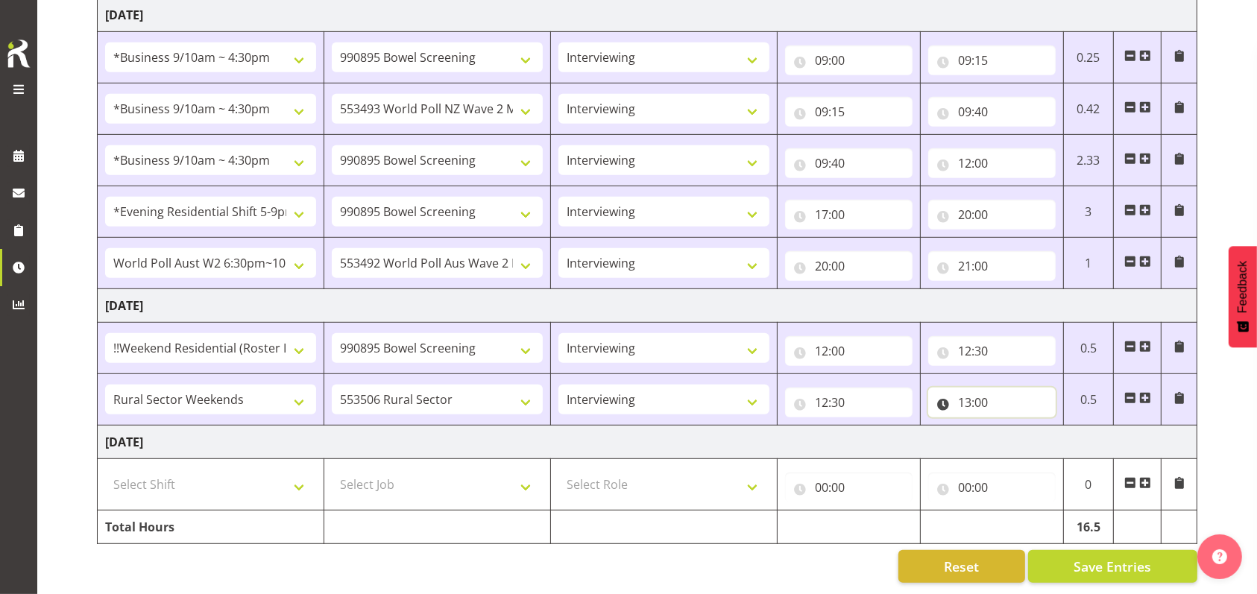
click at [981, 388] on input "13:00" at bounding box center [991, 403] width 127 height 30
click at [1034, 426] on select "00 01 02 03 04 05 06 07 08 09 10 11 12 13 14 15 16 17 18 19 20 21 22 23" at bounding box center [1030, 441] width 34 height 30
select select "12"
click at [1013, 426] on select "00 01 02 03 04 05 06 07 08 09 10 11 12 13 14 15 16 17 18 19 20 21 22 23" at bounding box center [1030, 441] width 34 height 30
type input "12:00"
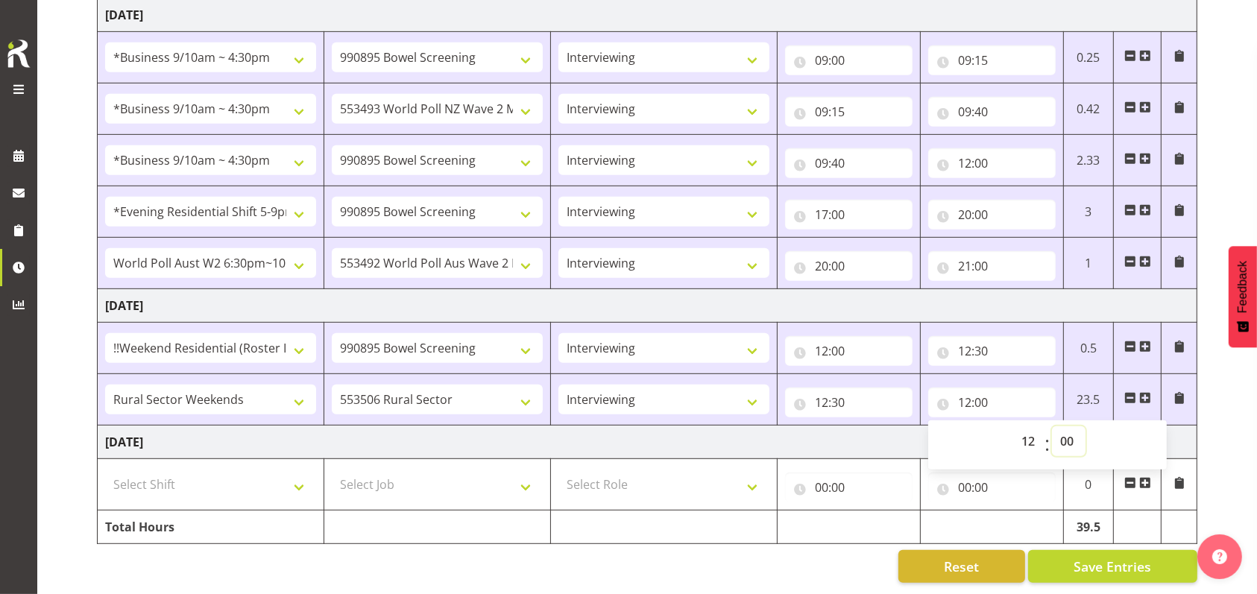
click at [1067, 426] on select "00 01 02 03 04 05 06 07 08 09 10 11 12 13 14 15 16 17 18 19 20 21 22 23 24 25 2…" at bounding box center [1069, 441] width 34 height 30
select select "45"
click at [1052, 426] on select "00 01 02 03 04 05 06 07 08 09 10 11 12 13 14 15 16 17 18 19 20 21 22 23 24 25 2…" at bounding box center [1069, 441] width 34 height 30
type input "12:45"
click at [1146, 392] on span at bounding box center [1145, 398] width 12 height 12
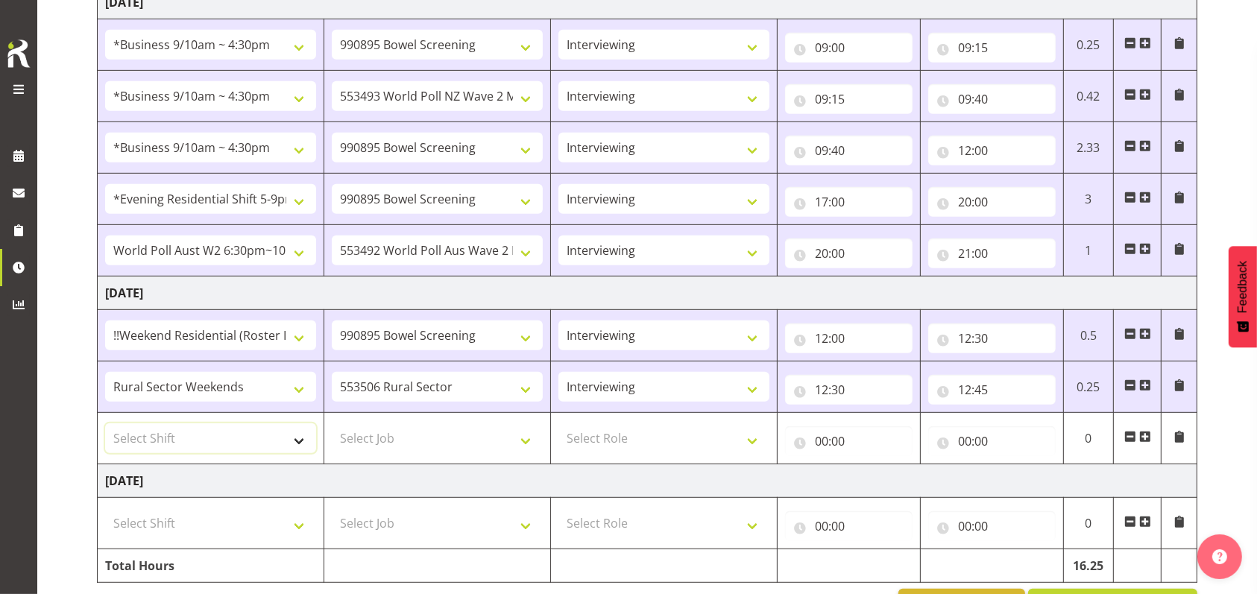
click at [303, 437] on select "Select Shift !!Weekend Residential (Roster IT Shift Label) *Business 9/10am ~ 4…" at bounding box center [210, 438] width 211 height 30
select select "2940"
click at [105, 423] on select "Select Shift !!Weekend Residential (Roster IT Shift Label) *Business 9/10am ~ 4…" at bounding box center [210, 438] width 211 height 30
click at [519, 435] on select "Select Job 550060 IF Admin 553492 World Poll Aus Wave 2 Main 2025 553493 World …" at bounding box center [437, 438] width 211 height 30
select select "9426"
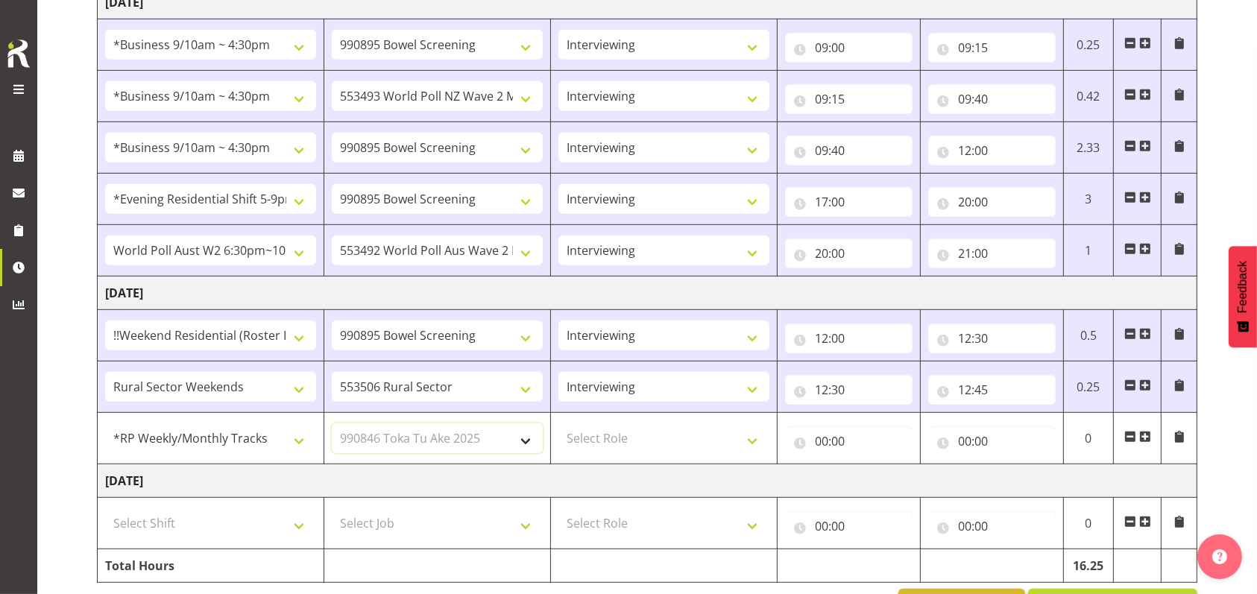
click at [332, 423] on select "Select Job 550060 IF Admin 553492 World Poll Aus Wave 2 Main 2025 553493 World …" at bounding box center [437, 438] width 211 height 30
click at [748, 439] on select "Select Role Briefing Interviewing" at bounding box center [663, 438] width 211 height 30
select select "47"
click at [558, 423] on select "Select Role Briefing Interviewing" at bounding box center [663, 438] width 211 height 30
click at [824, 438] on input "00:00" at bounding box center [848, 441] width 127 height 30
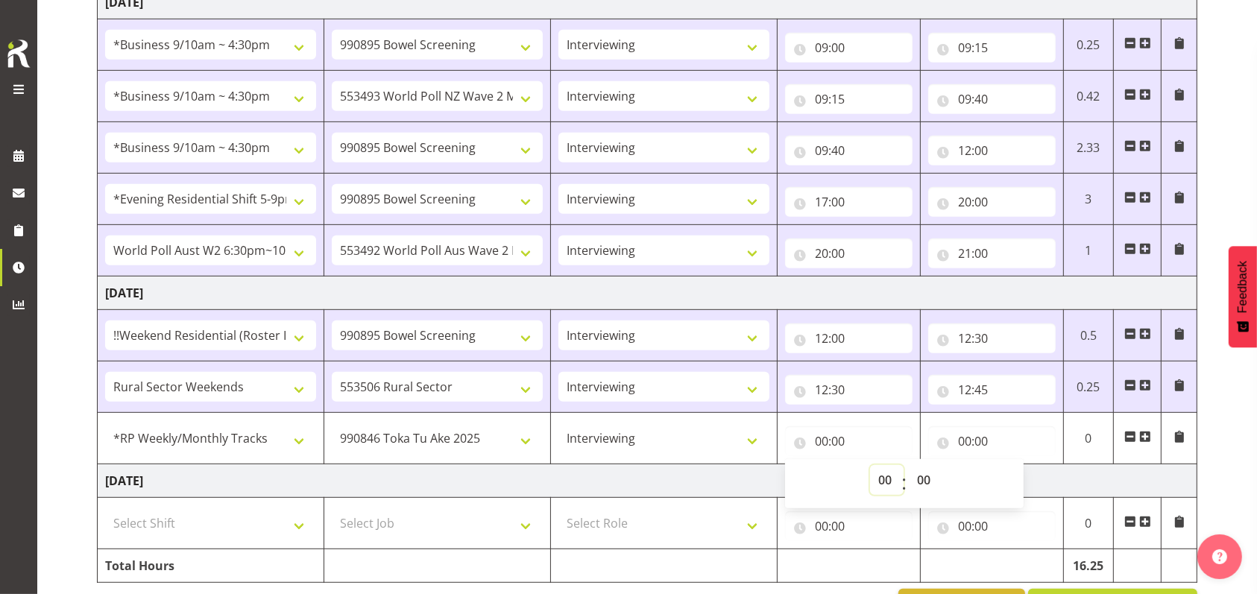
click at [882, 474] on select "00 01 02 03 04 05 06 07 08 09 10 11 12 13 14 15 16 17 18 19 20 21 22 23" at bounding box center [887, 480] width 34 height 30
select select "12"
click at [870, 465] on select "00 01 02 03 04 05 06 07 08 09 10 11 12 13 14 15 16 17 18 19 20 21 22 23" at bounding box center [887, 480] width 34 height 30
type input "12:00"
click at [924, 475] on select "00 01 02 03 04 05 06 07 08 09 10 11 12 13 14 15 16 17 18 19 20 21 22 23 24 25 2…" at bounding box center [926, 480] width 34 height 30
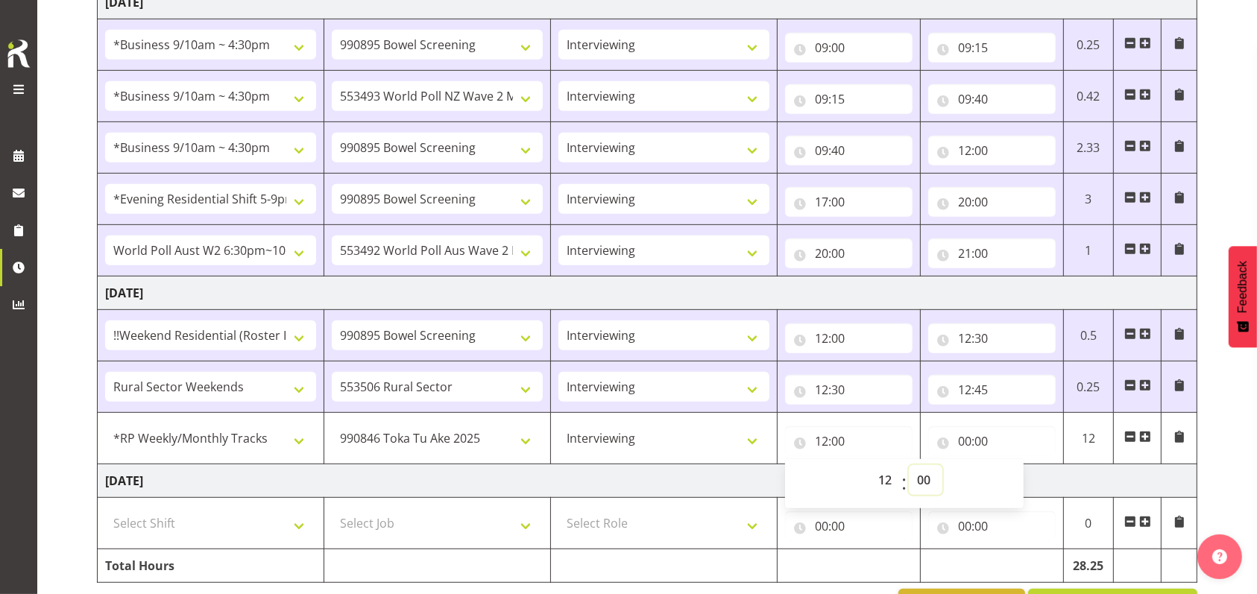
select select "45"
click at [909, 465] on select "00 01 02 03 04 05 06 07 08 09 10 11 12 13 14 15 16 17 18 19 20 21 22 23 24 25 2…" at bounding box center [926, 480] width 34 height 30
type input "12:45"
click at [968, 435] on input "00:00" at bounding box center [991, 441] width 127 height 30
click at [1026, 476] on select "00 01 02 03 04 05 06 07 08 09 10 11 12 13 14 15 16 17 18 19 20 21 22 23" at bounding box center [1030, 480] width 34 height 30
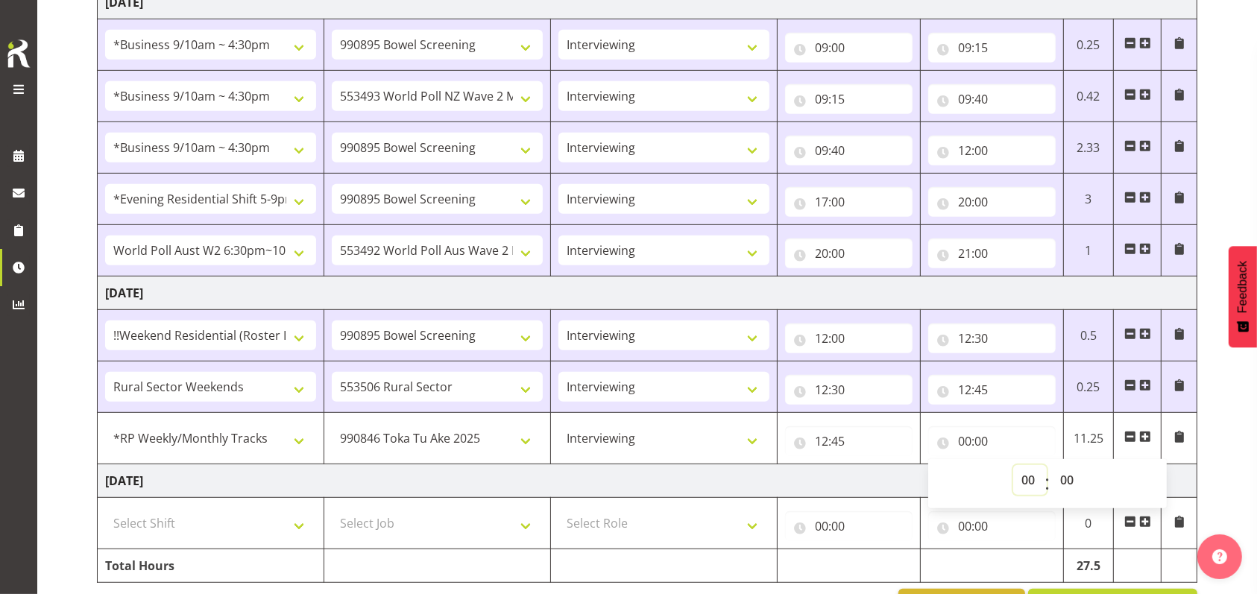
select select "13"
click at [1013, 465] on select "00 01 02 03 04 05 06 07 08 09 10 11 12 13 14 15 16 17 18 19 20 21 22 23" at bounding box center [1030, 480] width 34 height 30
type input "13:00"
click at [1073, 476] on select "00 01 02 03 04 05 06 07 08 09 10 11 12 13 14 15 16 17 18 19 20 21 22 23 24 25 2…" at bounding box center [1069, 480] width 34 height 30
select select "30"
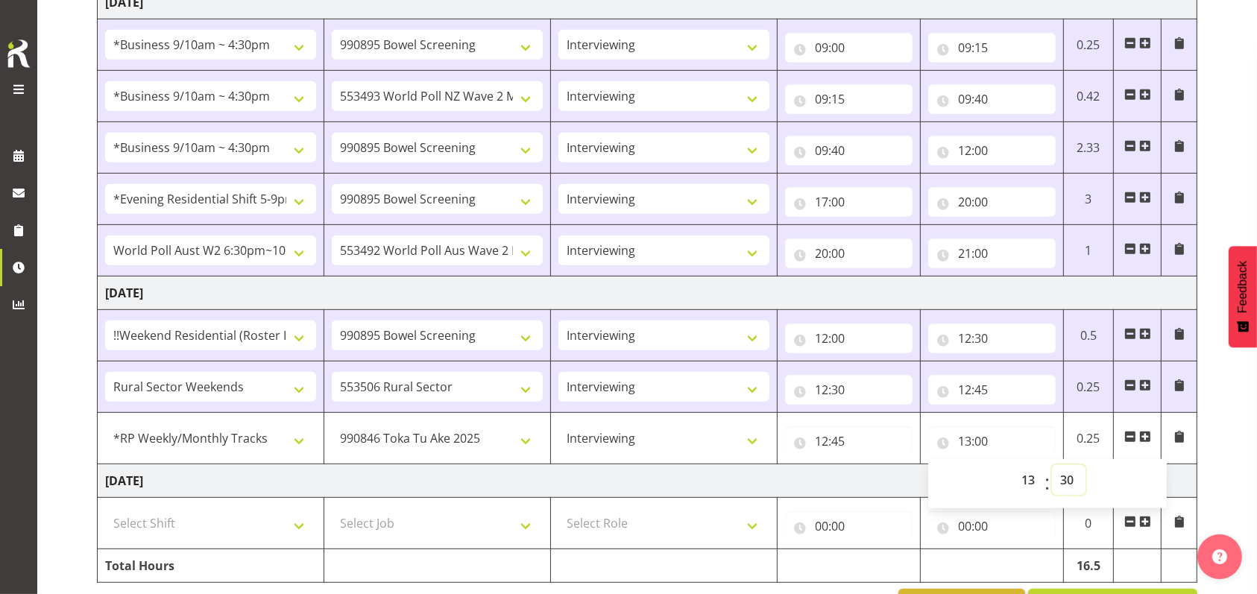
click at [1052, 465] on select "00 01 02 03 04 05 06 07 08 09 10 11 12 13 14 15 16 17 18 19 20 21 22 23 24 25 2…" at bounding box center [1069, 480] width 34 height 30
type input "13:30"
click at [889, 474] on td "[DATE]" at bounding box center [647, 481] width 1099 height 34
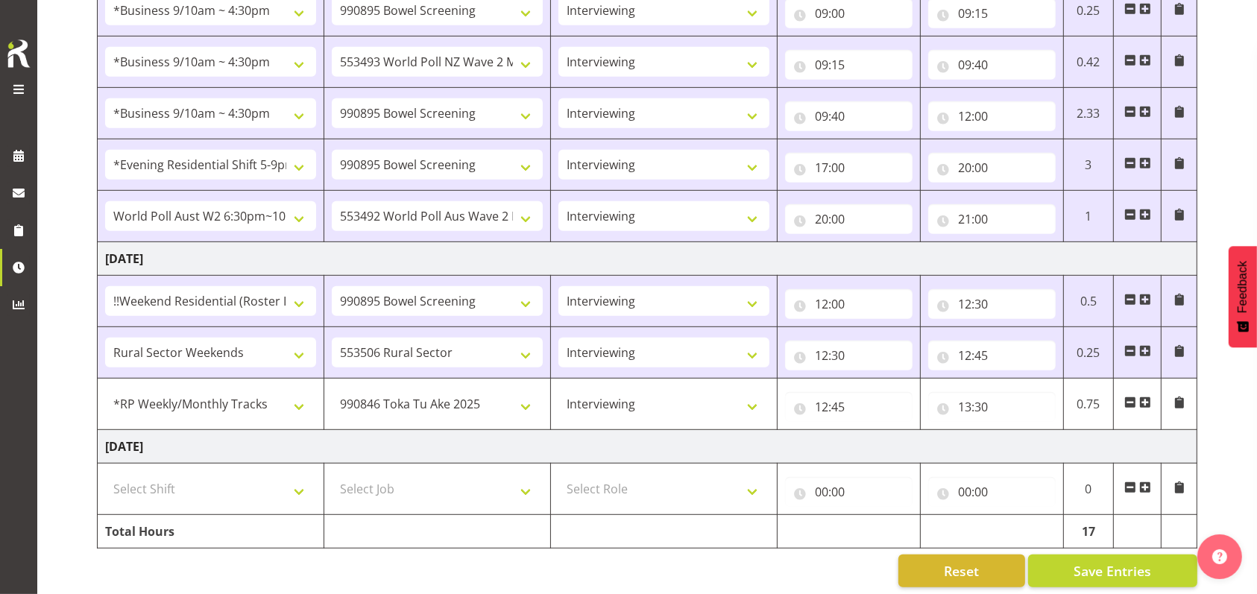
scroll to position [795, 0]
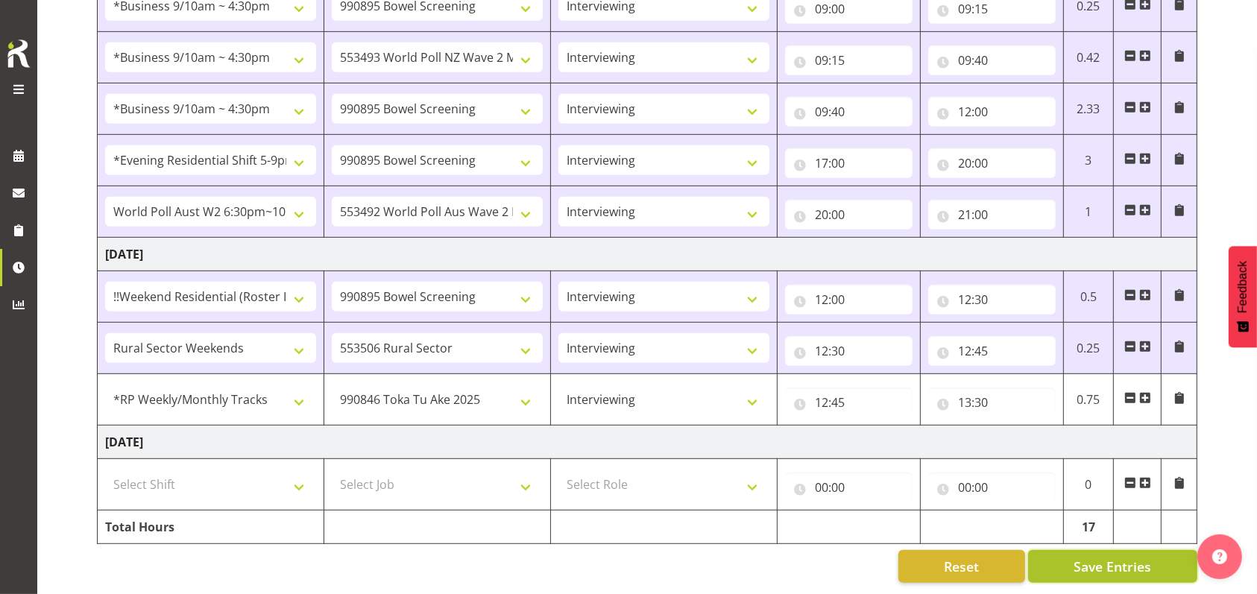
click at [1082, 557] on span "Save Entries" at bounding box center [1112, 566] width 78 height 19
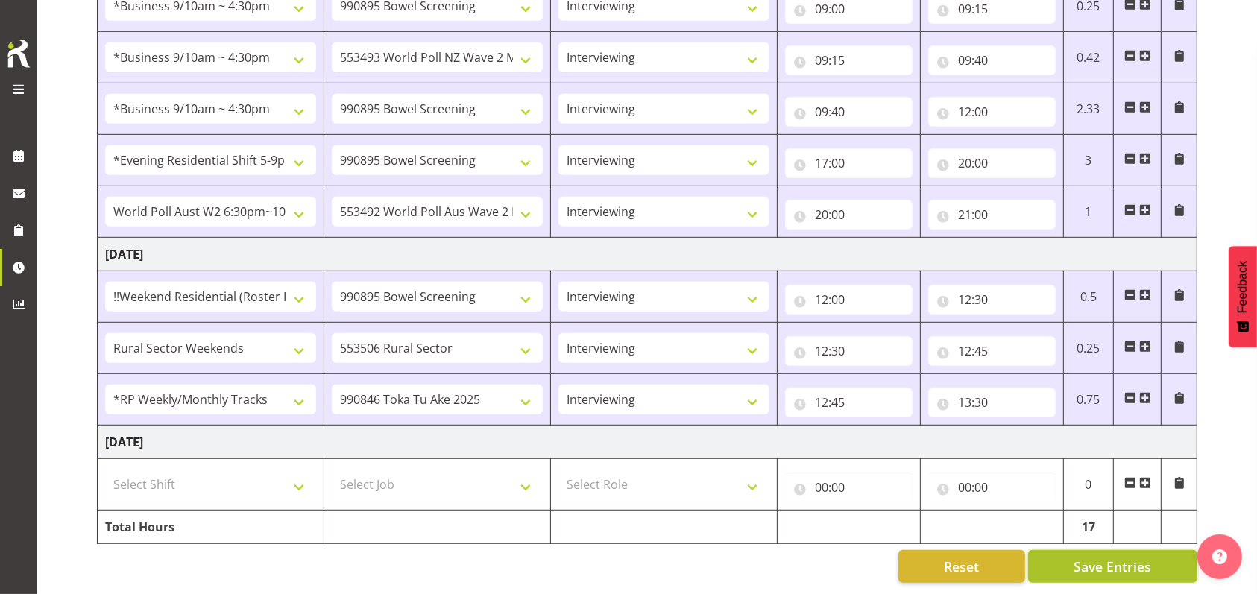
click at [1108, 557] on span "Save Entries" at bounding box center [1112, 566] width 78 height 19
click at [984, 388] on input "13:30" at bounding box center [991, 403] width 127 height 30
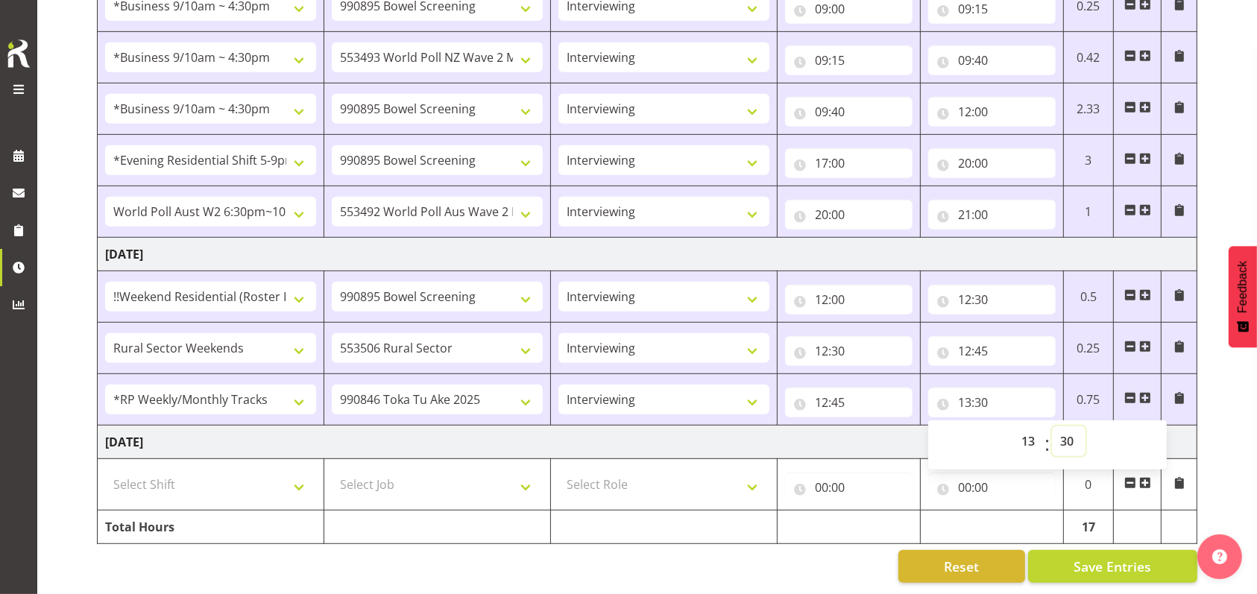
drag, startPoint x: 1072, startPoint y: 424, endPoint x: 1067, endPoint y: 413, distance: 12.0
click at [1072, 426] on select "00 01 02 03 04 05 06 07 08 09 10 11 12 13 14 15 16 17 18 19 20 21 22 23 24 25 2…" at bounding box center [1069, 441] width 34 height 30
select select "0"
click at [1052, 426] on select "00 01 02 03 04 05 06 07 08 09 10 11 12 13 14 15 16 17 18 19 20 21 22 23 24 25 2…" at bounding box center [1069, 441] width 34 height 30
type input "13:00"
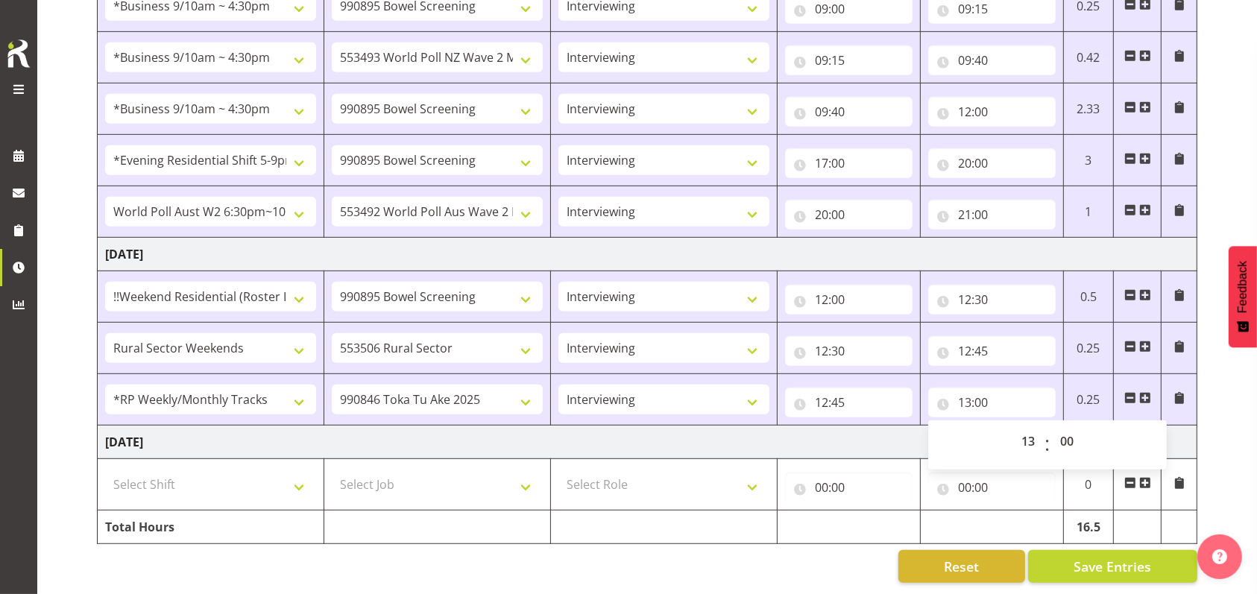
click at [1143, 392] on span at bounding box center [1145, 398] width 12 height 12
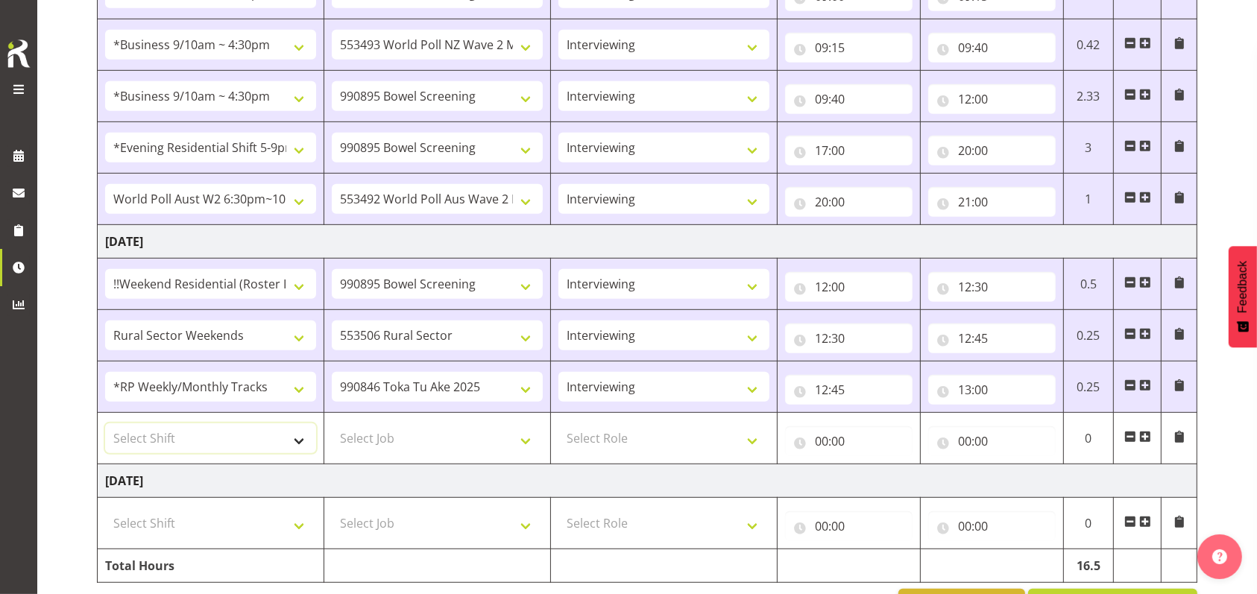
click at [297, 436] on select "Select Shift !!Weekend Residential (Roster IT Shift Label) *Business 9/10am ~ 4…" at bounding box center [210, 438] width 211 height 30
click at [105, 423] on select "Select Shift !!Weekend Residential (Roster IT Shift Label) *Business 9/10am ~ 4…" at bounding box center [210, 438] width 211 height 30
click at [294, 438] on select "!!Weekend Residential (Roster IT Shift Label) *Business 9/10am ~ 4:30pm *Busine…" at bounding box center [210, 438] width 211 height 30
select select "41319"
click at [105, 423] on select "!!Weekend Residential (Roster IT Shift Label) *Business 9/10am ~ 4:30pm *Busine…" at bounding box center [210, 438] width 211 height 30
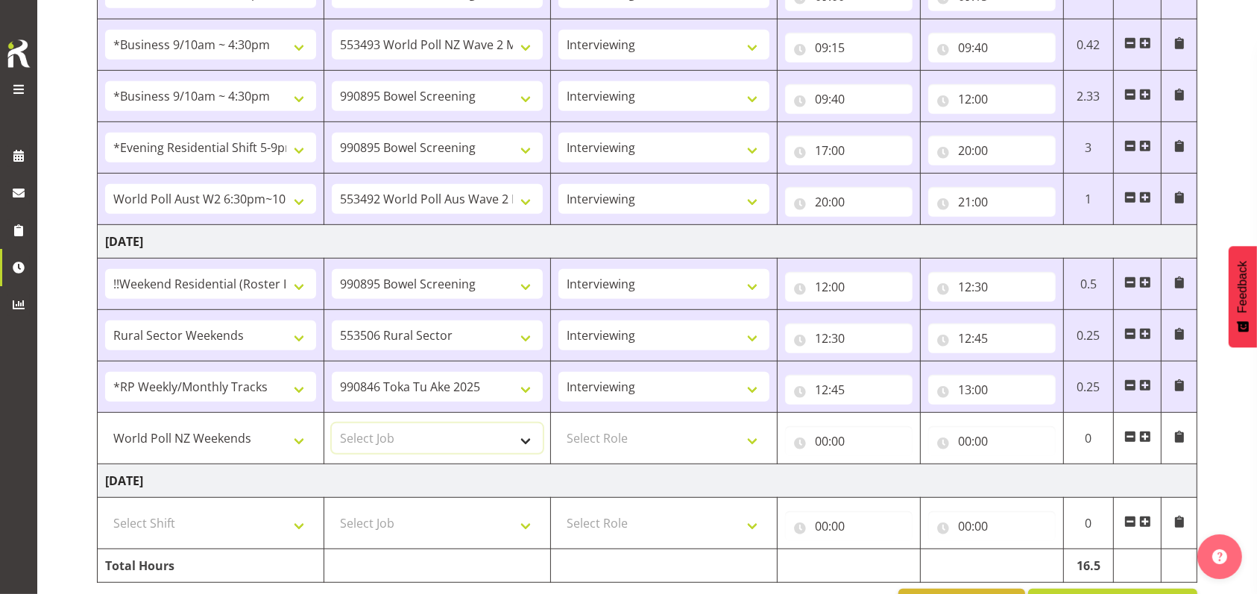
click at [523, 438] on select "Select Job 550060 IF Admin 553492 World Poll Aus Wave 2 Main 2025 553493 World …" at bounding box center [437, 438] width 211 height 30
select select "10527"
click at [332, 423] on select "Select Job 550060 IF Admin 553492 World Poll Aus Wave 2 Main 2025 553493 World …" at bounding box center [437, 438] width 211 height 30
click at [753, 438] on select "Select Role Briefing Interviewing" at bounding box center [663, 438] width 211 height 30
select select "47"
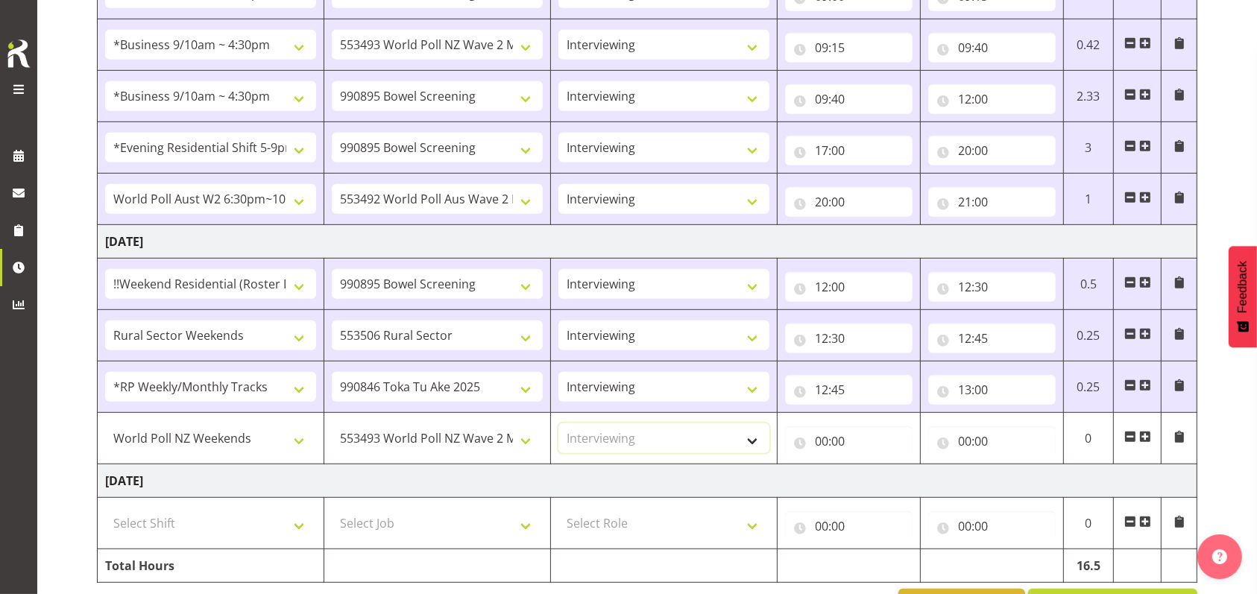
click at [558, 423] on select "Select Role Briefing Interviewing" at bounding box center [663, 438] width 211 height 30
click at [813, 438] on input "00:00" at bounding box center [848, 441] width 127 height 30
click at [889, 475] on select "00 01 02 03 04 05 06 07 08 09 10 11 12 13 14 15 16 17 18 19 20 21 22 23" at bounding box center [887, 480] width 34 height 30
click at [824, 440] on input "00:00" at bounding box center [848, 441] width 127 height 30
click at [823, 435] on input "00:00" at bounding box center [848, 441] width 127 height 30
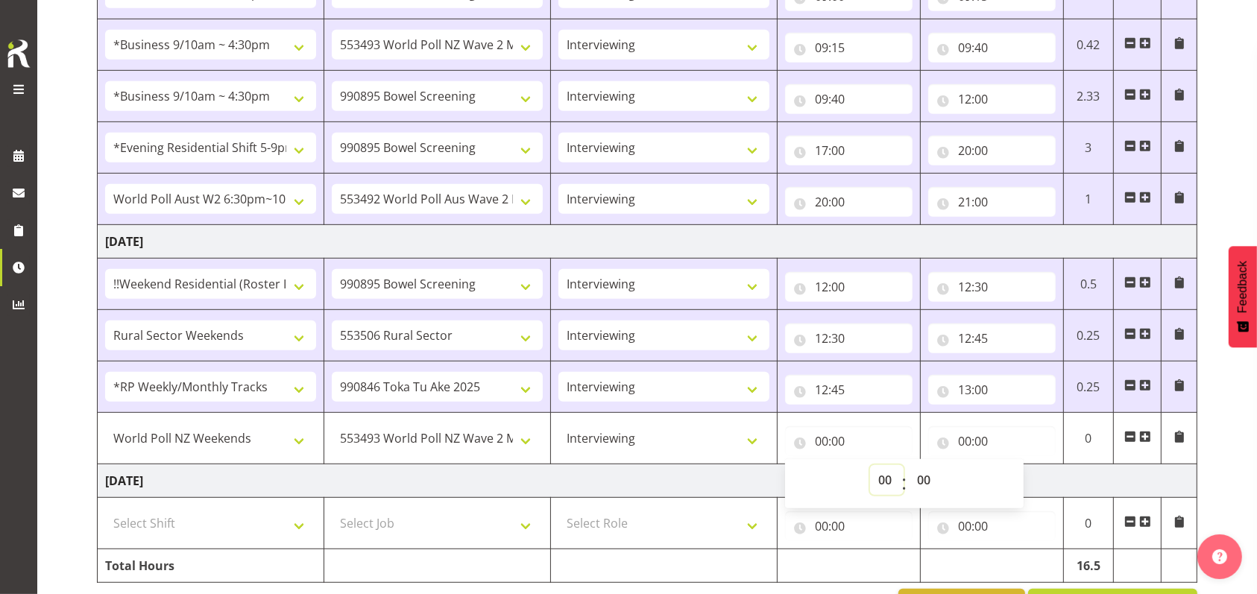
click at [883, 476] on select "00 01 02 03 04 05 06 07 08 09 10 11 12 13 14 15 16 17 18 19 20 21 22 23" at bounding box center [887, 480] width 34 height 30
select select "13"
click at [870, 465] on select "00 01 02 03 04 05 06 07 08 09 10 11 12 13 14 15 16 17 18 19 20 21 22 23" at bounding box center [887, 480] width 34 height 30
type input "13:00"
click at [966, 438] on input "00:00" at bounding box center [991, 441] width 127 height 30
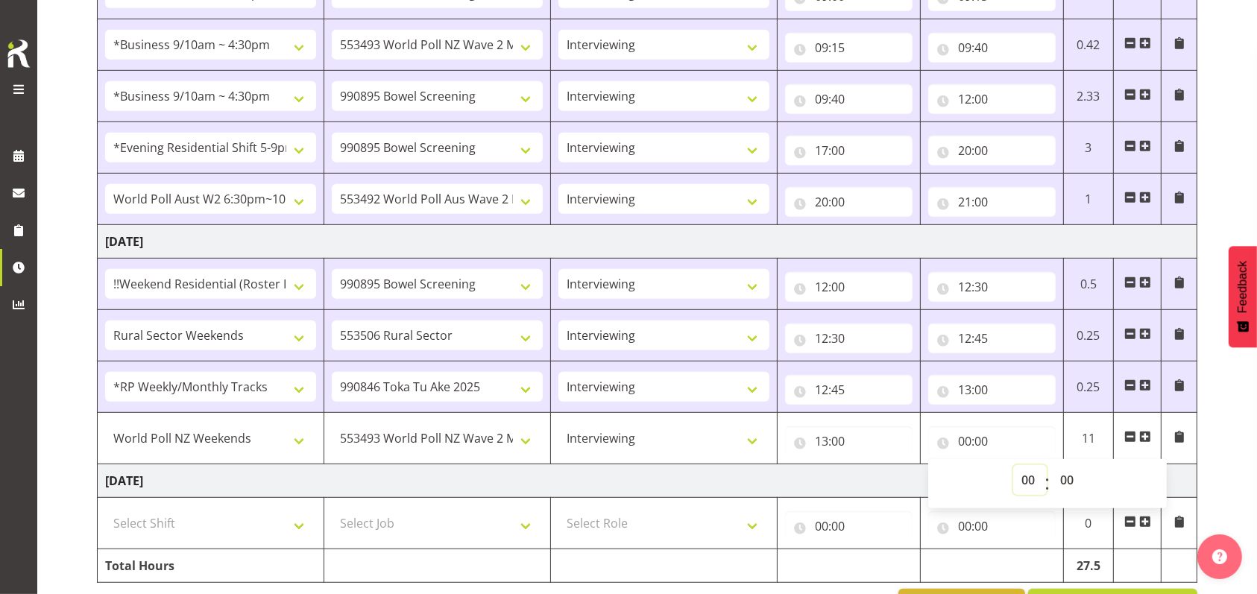
click at [1029, 476] on select "00 01 02 03 04 05 06 07 08 09 10 11 12 13 14 15 16 17 18 19 20 21 22 23" at bounding box center [1030, 480] width 34 height 30
select select "14"
click at [1013, 465] on select "00 01 02 03 04 05 06 07 08 09 10 11 12 13 14 15 16 17 18 19 20 21 22 23" at bounding box center [1030, 480] width 34 height 30
type input "14:00"
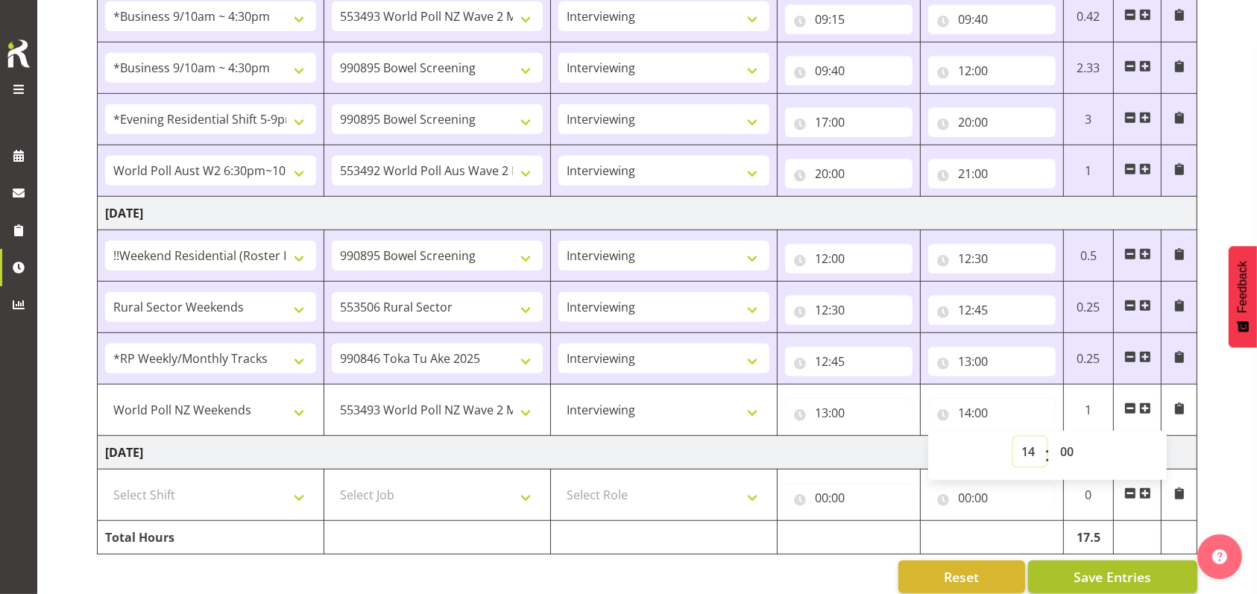
scroll to position [847, 0]
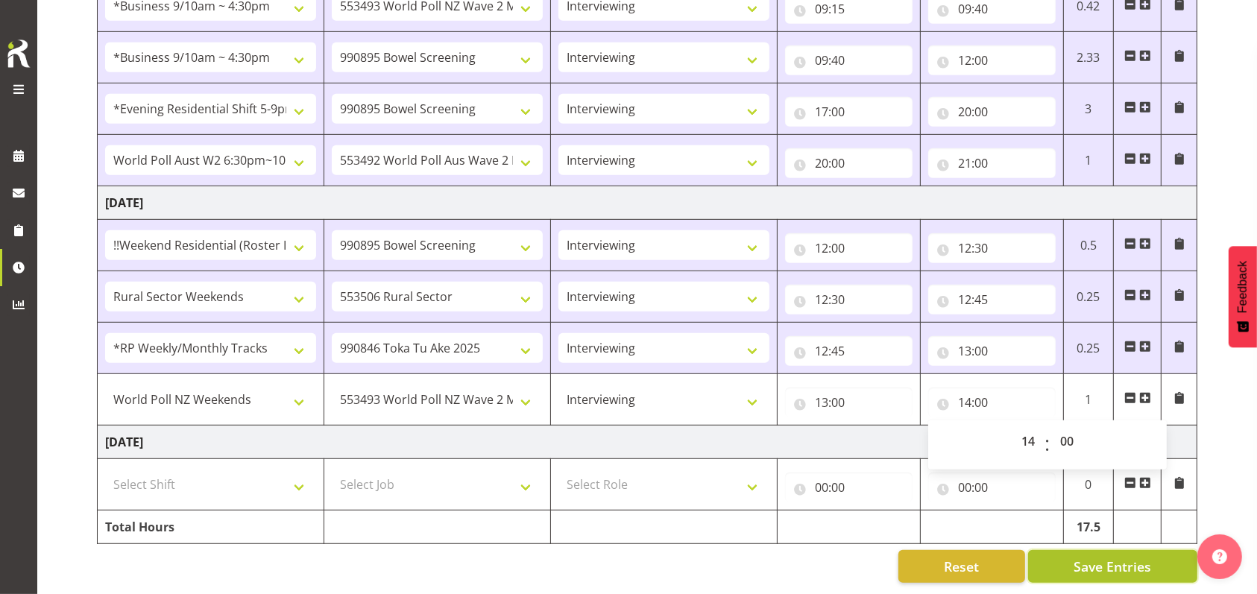
click at [1082, 550] on button "Save Entries" at bounding box center [1112, 566] width 169 height 33
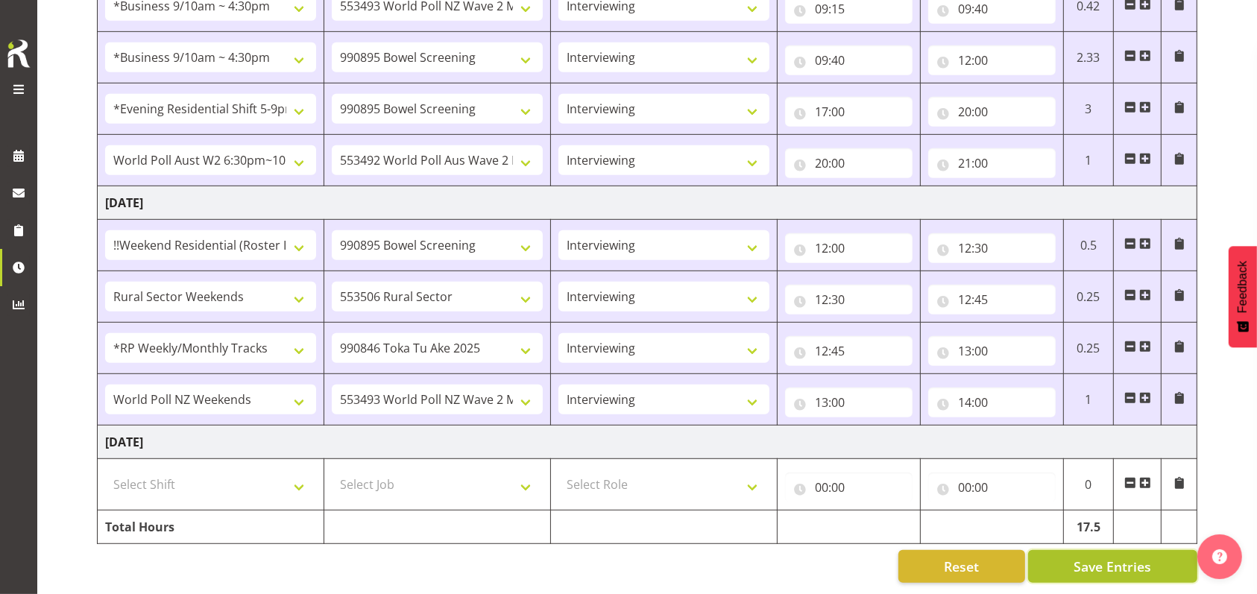
click at [1068, 552] on button "Save Entries" at bounding box center [1112, 566] width 169 height 33
